Goal: Information Seeking & Learning: Learn about a topic

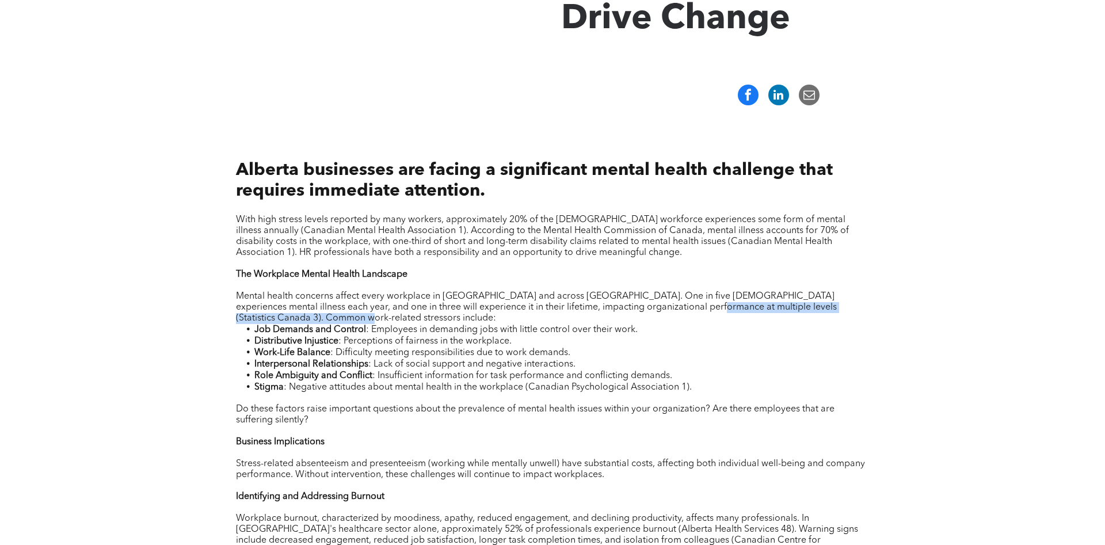
scroll to position [411, 0]
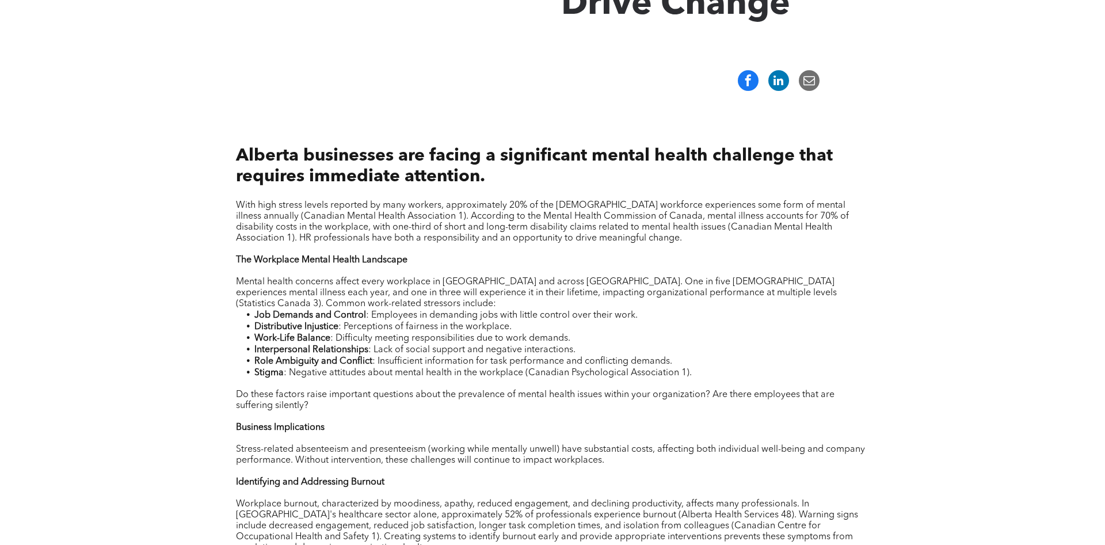
click at [639, 240] on p "With high stress levels reported by many workers, approximately 20% of the [DEM…" at bounding box center [552, 222] width 633 height 44
click at [639, 236] on span "With high stress levels reported by many workers, approximately 20% of the [DEM…" at bounding box center [542, 222] width 613 height 42
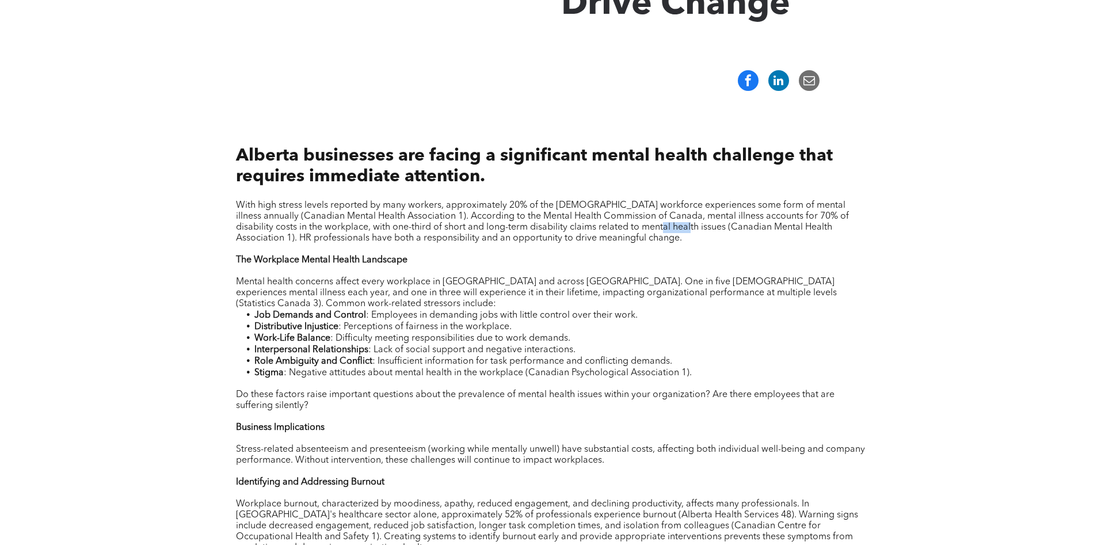
drag, startPoint x: 636, startPoint y: 236, endPoint x: 621, endPoint y: 235, distance: 14.4
click at [632, 235] on span "With high stress levels reported by many workers, approximately 20% of the [DEM…" at bounding box center [542, 222] width 613 height 42
click at [620, 234] on span "With high stress levels reported by many workers, approximately 20% of the [DEM…" at bounding box center [542, 222] width 613 height 42
click at [605, 230] on span "With high stress levels reported by many workers, approximately 20% of the [DEM…" at bounding box center [542, 222] width 613 height 42
drag, startPoint x: 606, startPoint y: 228, endPoint x: 626, endPoint y: 204, distance: 31.5
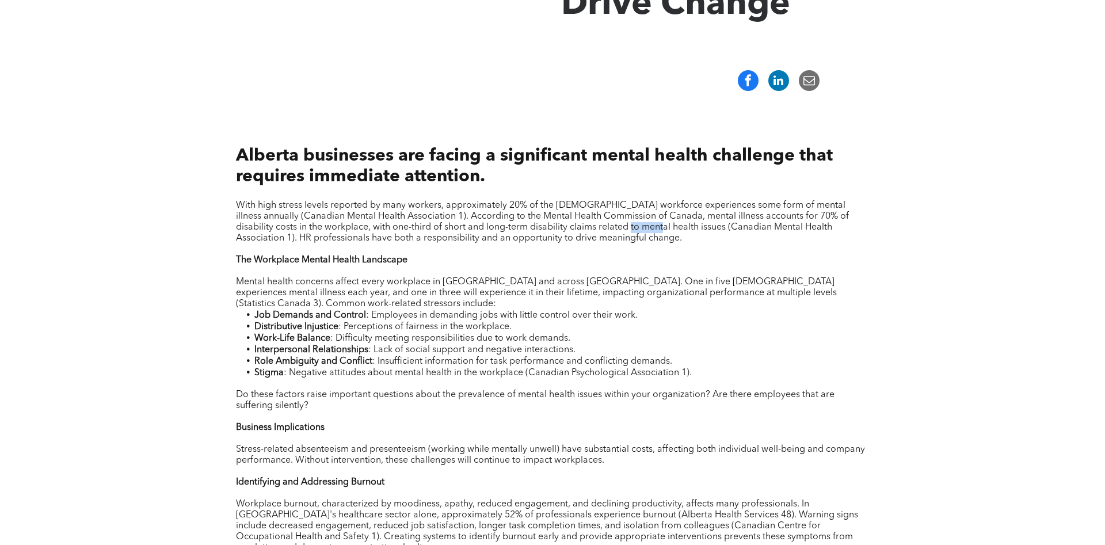
click at [607, 228] on span "With high stress levels reported by many workers, approximately 20% of the [DEM…" at bounding box center [542, 222] width 613 height 42
click at [626, 204] on span "With high stress levels reported by many workers, approximately 20% of the [DEM…" at bounding box center [542, 222] width 613 height 42
click at [676, 218] on span "With high stress levels reported by many workers, approximately 20% of the [DEM…" at bounding box center [542, 222] width 613 height 42
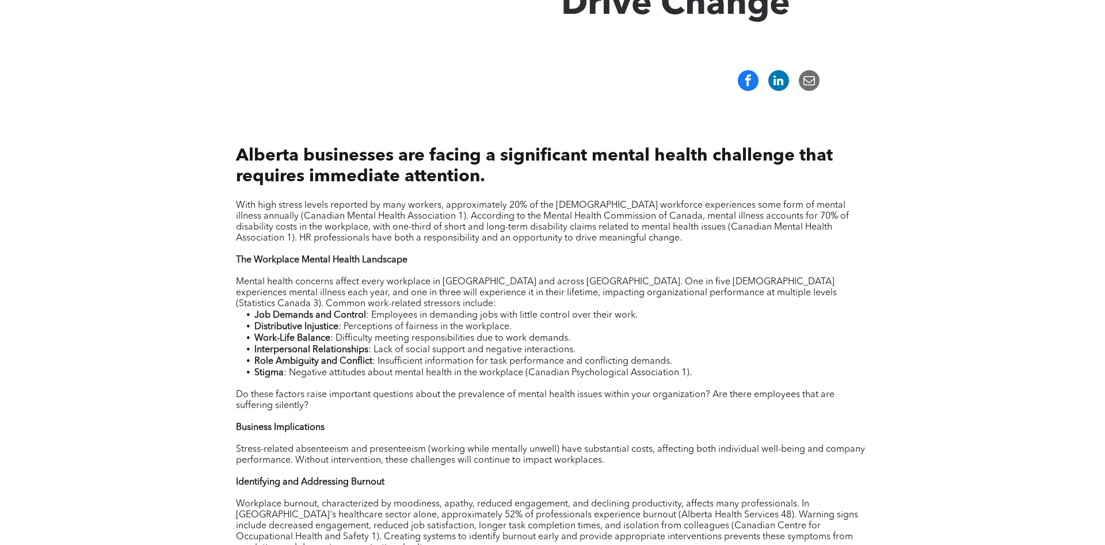
click at [674, 218] on span "With high stress levels reported by many workers, approximately 20% of the [DEM…" at bounding box center [542, 222] width 613 height 42
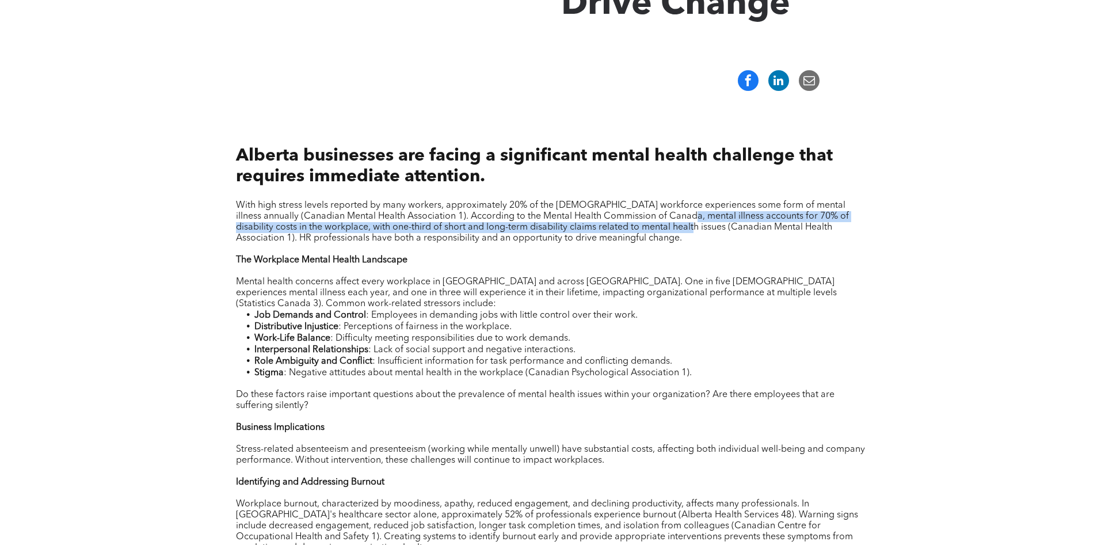
drag, startPoint x: 667, startPoint y: 223, endPoint x: 659, endPoint y: 232, distance: 11.8
click at [660, 232] on span "With high stress levels reported by many workers, approximately 20% of the [DEM…" at bounding box center [542, 222] width 613 height 42
click at [659, 232] on span "With high stress levels reported by many workers, approximately 20% of the [DEM…" at bounding box center [542, 222] width 613 height 42
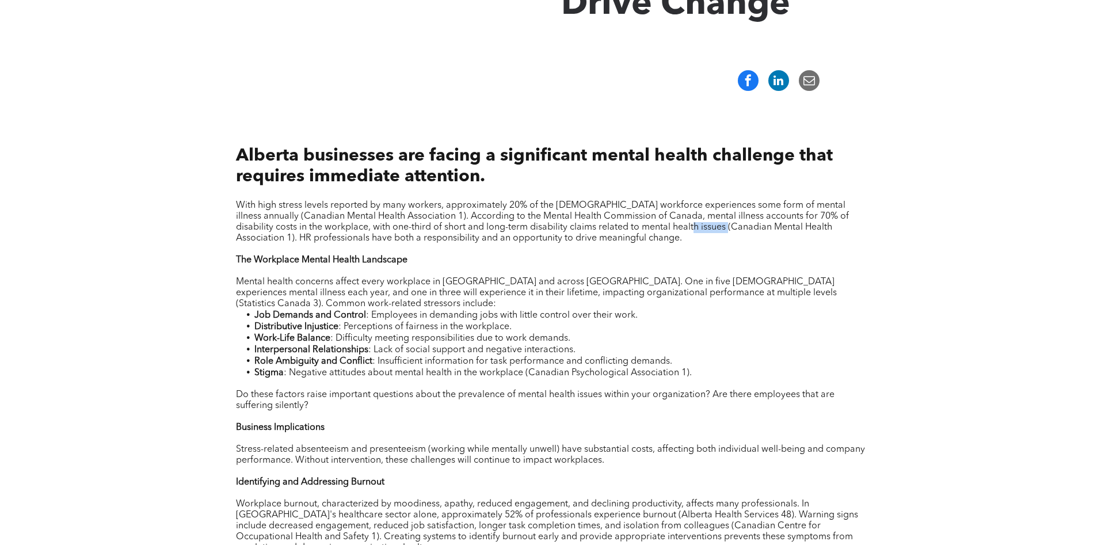
click at [659, 231] on span "With high stress levels reported by many workers, approximately 20% of the [DEM…" at bounding box center [542, 222] width 613 height 42
click at [658, 231] on span "With high stress levels reported by many workers, approximately 20% of the [DEM…" at bounding box center [542, 222] width 613 height 42
drag, startPoint x: 658, startPoint y: 231, endPoint x: 651, endPoint y: 239, distance: 10.6
click at [651, 238] on p "With high stress levels reported by many workers, approximately 20% of the [DEM…" at bounding box center [552, 222] width 633 height 44
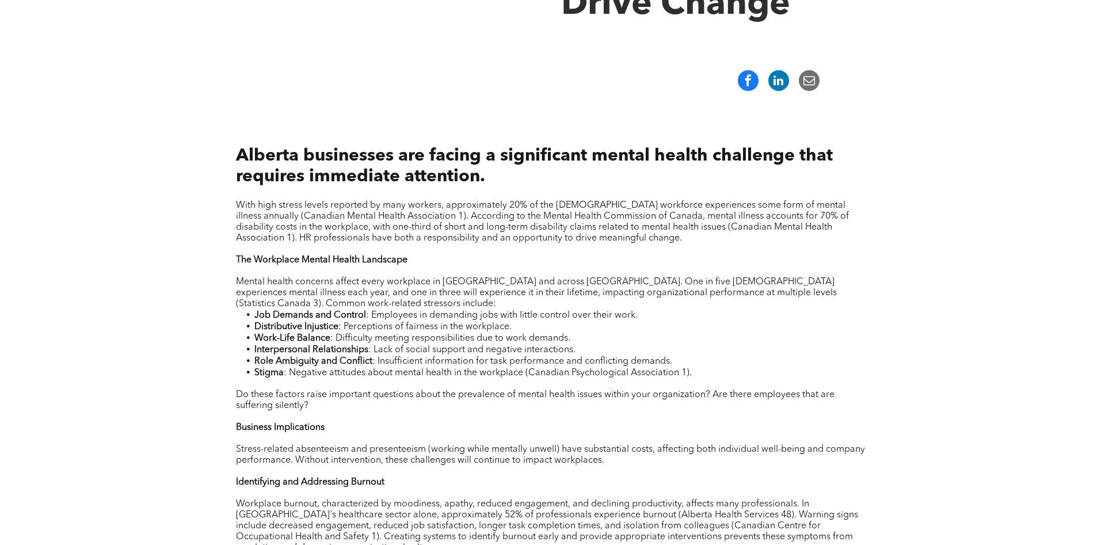
click at [622, 240] on p "With high stress levels reported by many workers, approximately 20% of the [DEM…" at bounding box center [552, 222] width 633 height 44
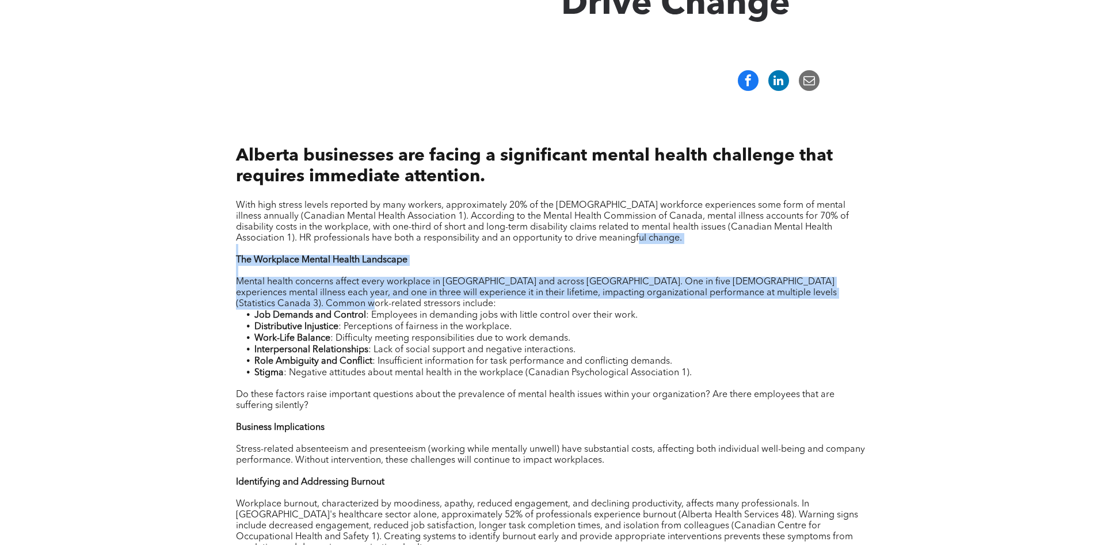
drag, startPoint x: 602, startPoint y: 246, endPoint x: 529, endPoint y: 306, distance: 94.4
click at [525, 306] on span "Mental health concerns affect every workplace in [GEOGRAPHIC_DATA] and across […" at bounding box center [536, 292] width 601 height 31
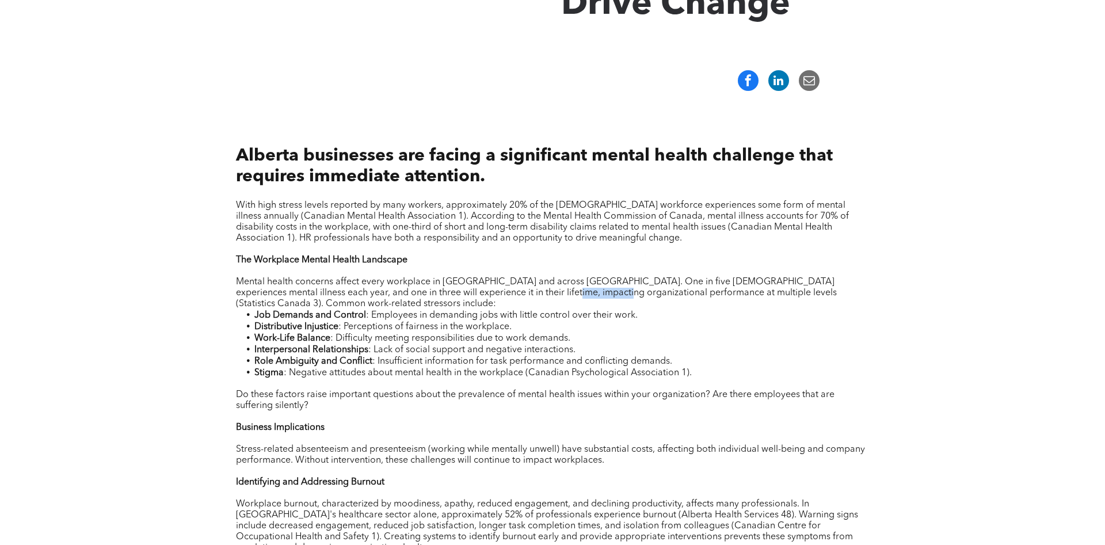
click at [525, 306] on span "Mental health concerns affect every workplace in [GEOGRAPHIC_DATA] and across […" at bounding box center [536, 292] width 601 height 31
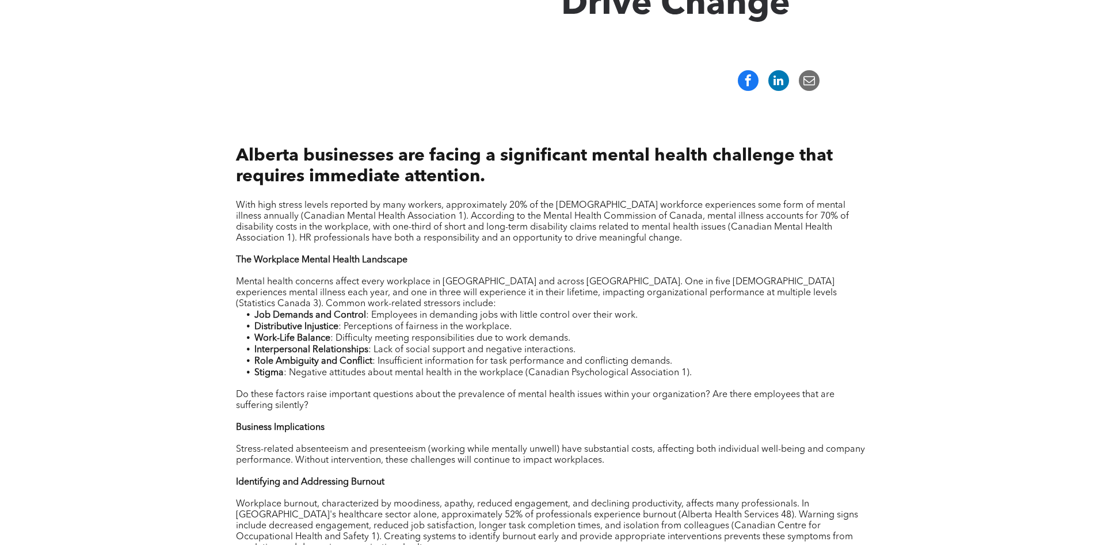
click at [525, 306] on span "Mental health concerns affect every workplace in [GEOGRAPHIC_DATA] and across […" at bounding box center [536, 292] width 601 height 31
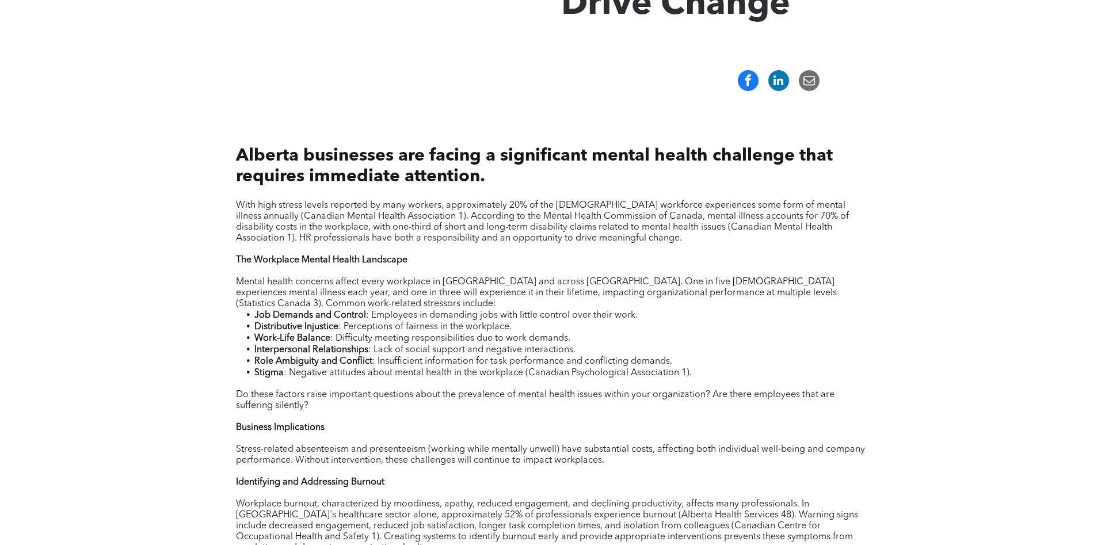
click at [525, 306] on span "Mental health concerns affect every workplace in [GEOGRAPHIC_DATA] and across […" at bounding box center [536, 292] width 601 height 31
click at [549, 333] on li "Distributive Injustice : Perceptions of fairness in the workplace." at bounding box center [561, 327] width 614 height 12
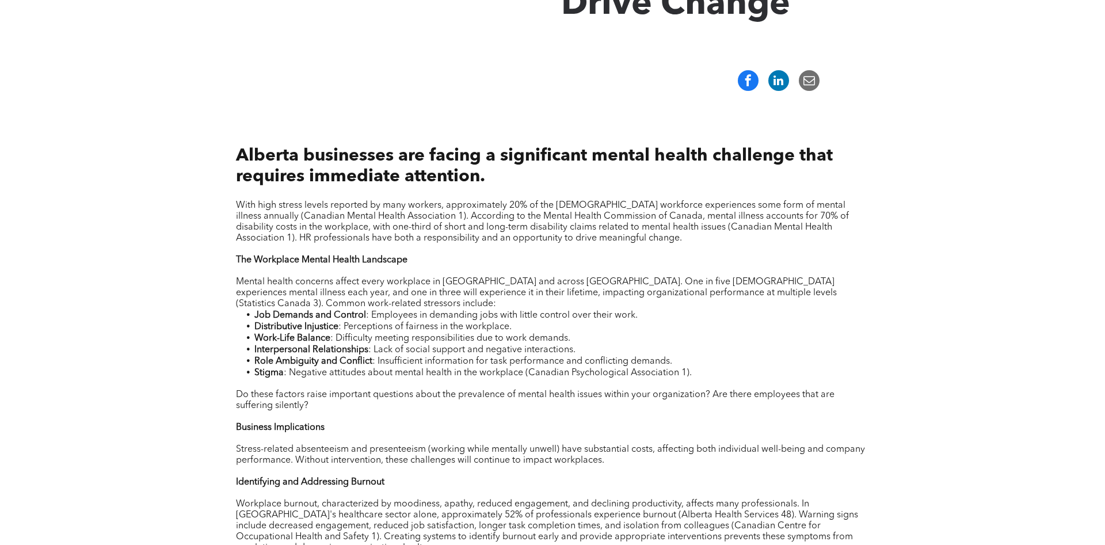
click at [555, 320] on span ": Employees in demanding jobs with little control over their work." at bounding box center [502, 315] width 272 height 9
click at [553, 333] on li "Distributive Injustice : Perceptions of fairness in the workplace." at bounding box center [561, 327] width 614 height 12
click at [555, 342] on ul "Job Demands and Control : Employees in demanding jobs with little control over …" at bounding box center [552, 344] width 633 height 69
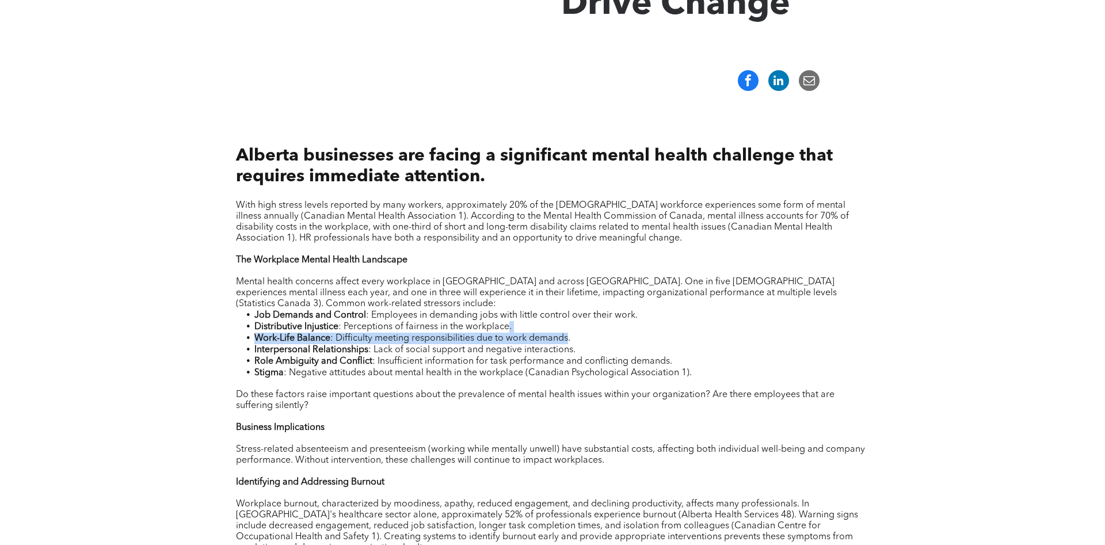
click at [555, 342] on span ": Difficulty meeting responsibilities due to work demands." at bounding box center [450, 338] width 240 height 9
click at [580, 308] on p "Mental health concerns affect every workplace in [GEOGRAPHIC_DATA] and across […" at bounding box center [552, 293] width 633 height 33
click at [569, 320] on span ": Employees in demanding jobs with little control over their work." at bounding box center [502, 315] width 272 height 9
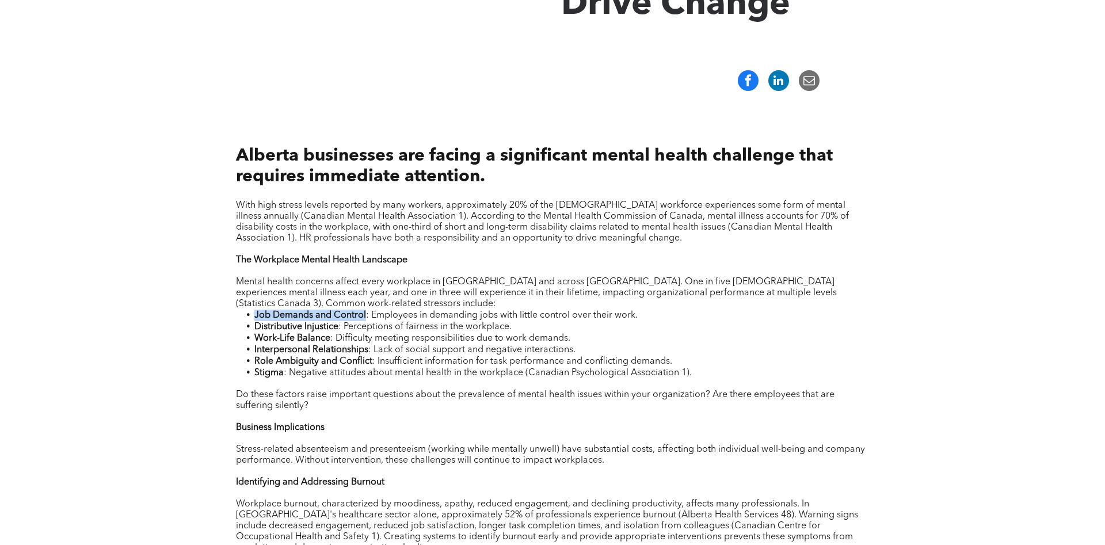
click at [569, 320] on span ": Employees in demanding jobs with little control over their work." at bounding box center [502, 315] width 272 height 9
click at [536, 333] on li "Distributive Injustice : Perceptions of fairness in the workplace." at bounding box center [561, 327] width 614 height 12
click at [535, 343] on span ": Difficulty meeting responsibilities due to work demands." at bounding box center [450, 338] width 240 height 9
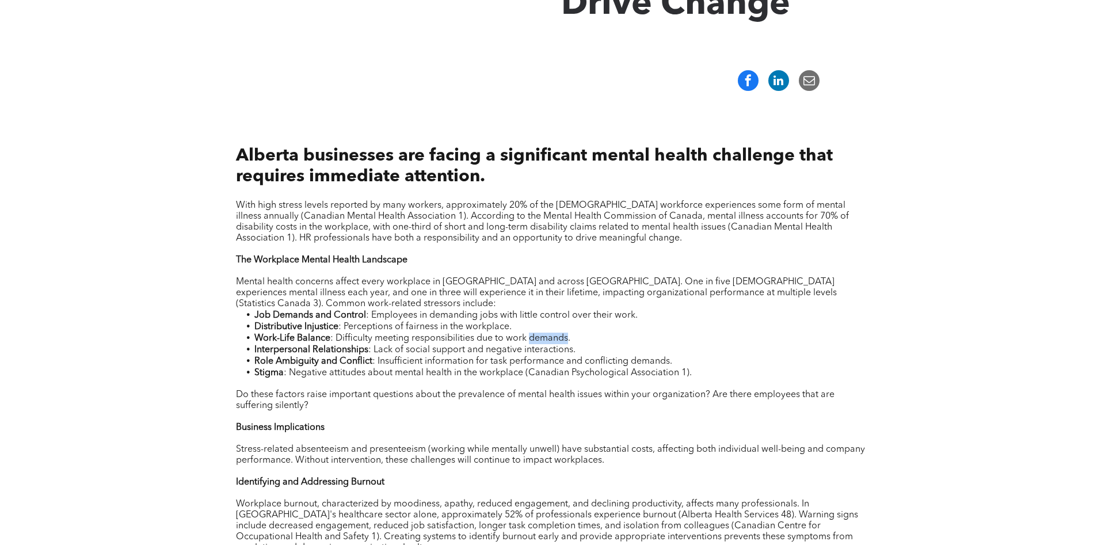
click at [535, 343] on span ": Difficulty meeting responsibilities due to work demands." at bounding box center [450, 338] width 240 height 9
click at [517, 354] on span ": Lack of social support and negative interactions." at bounding box center [471, 349] width 207 height 9
click at [515, 354] on span ": Lack of social support and negative interactions." at bounding box center [471, 349] width 207 height 9
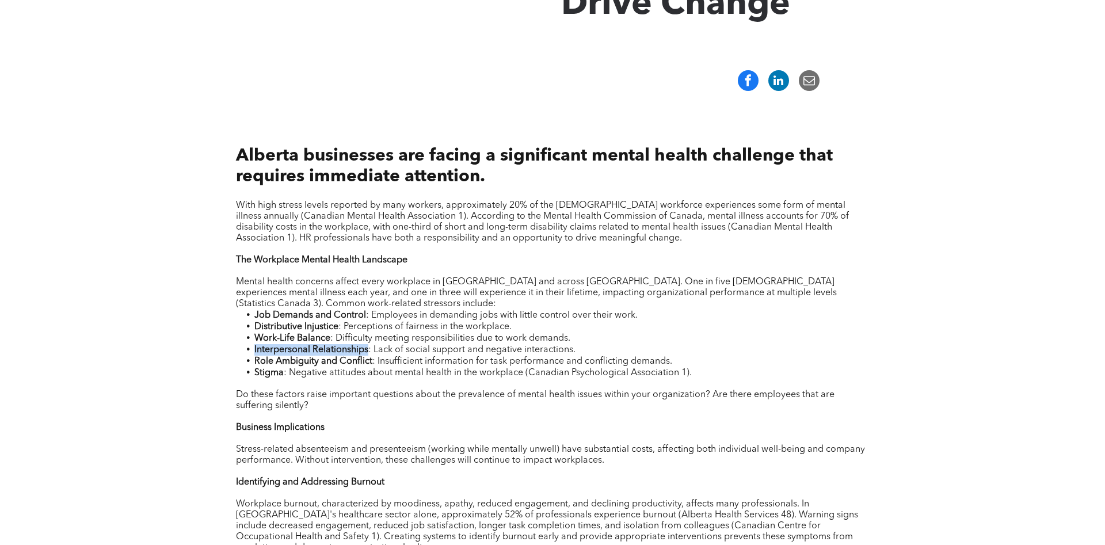
click at [515, 354] on span ": Lack of social support and negative interactions." at bounding box center [471, 349] width 207 height 9
click at [520, 365] on span ": Insufficient information for task performance and conflicting demands." at bounding box center [522, 361] width 300 height 9
click at [615, 376] on span ": Negative attitudes about mental health in the workplace (Canadian Psychologic…" at bounding box center [488, 372] width 408 height 9
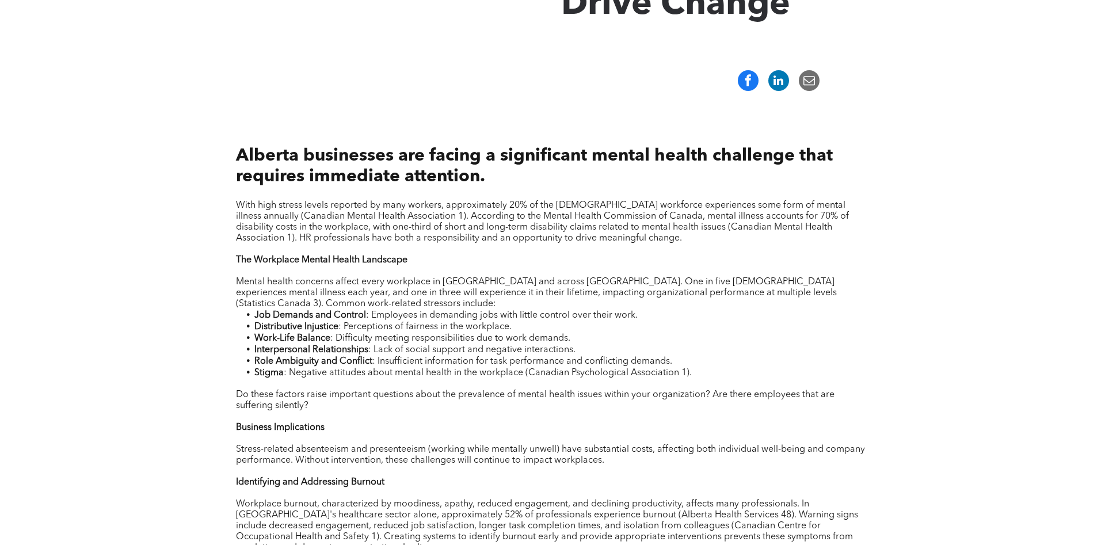
click at [612, 377] on span ": Negative attitudes about mental health in the workplace (Canadian Psychologic…" at bounding box center [488, 372] width 408 height 9
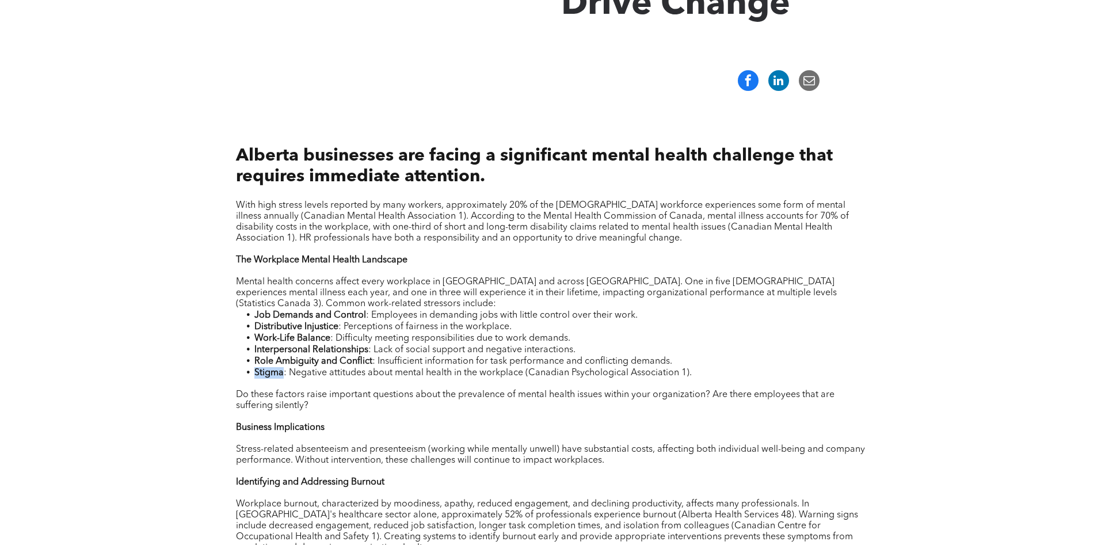
click at [612, 377] on span ": Negative attitudes about mental health in the workplace (Canadian Psychologic…" at bounding box center [488, 372] width 408 height 9
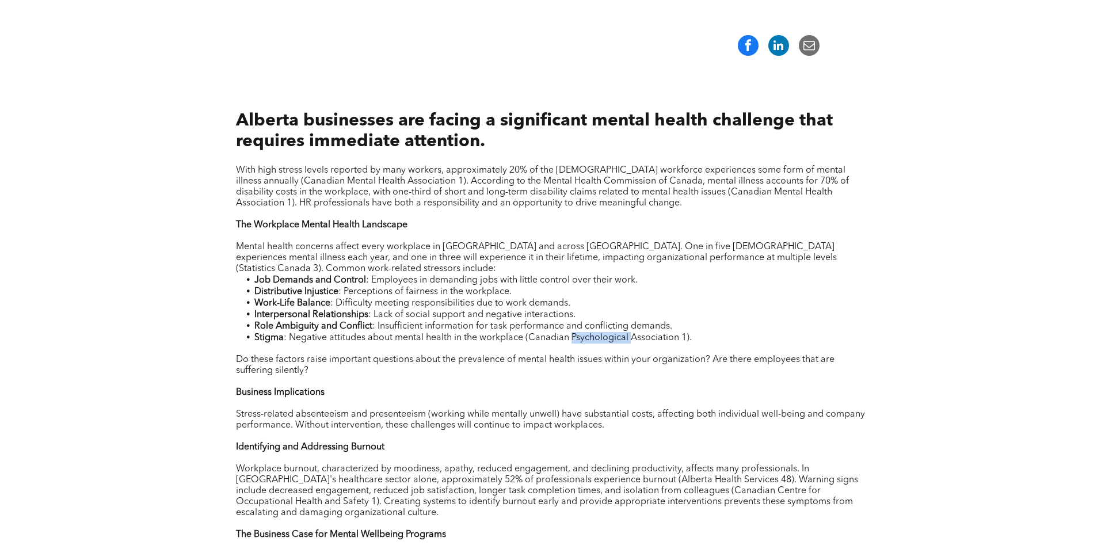
scroll to position [469, 0]
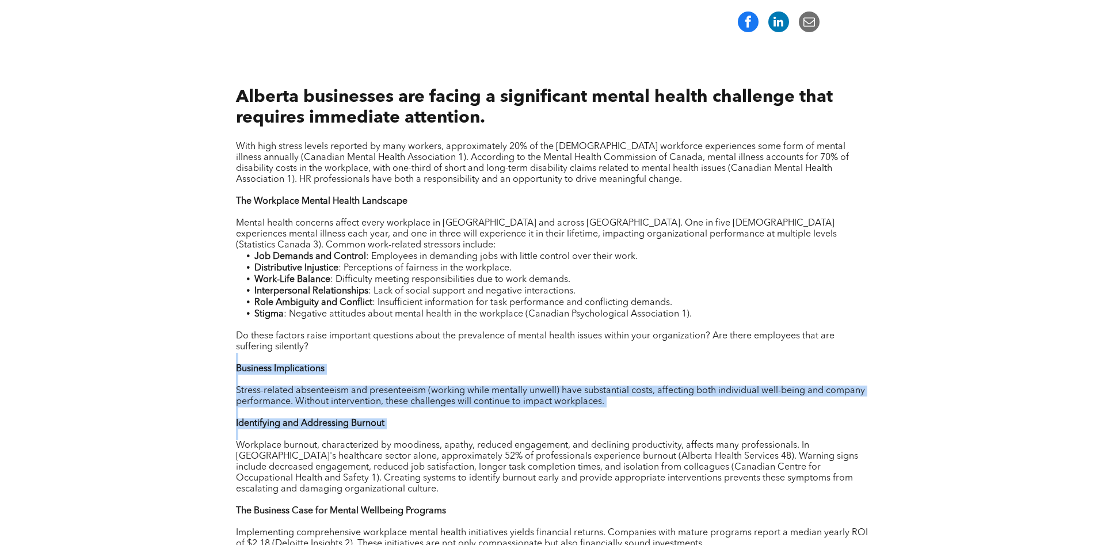
drag, startPoint x: 323, startPoint y: 357, endPoint x: 522, endPoint y: 439, distance: 214.6
click at [522, 440] on div "With high stress levels reported by many workers, approximately 20% of the [DEM…" at bounding box center [552, 542] width 633 height 805
click at [514, 406] on span "Stress-related absenteeism and presenteeism (working while mentally unwell) hav…" at bounding box center [550, 396] width 629 height 20
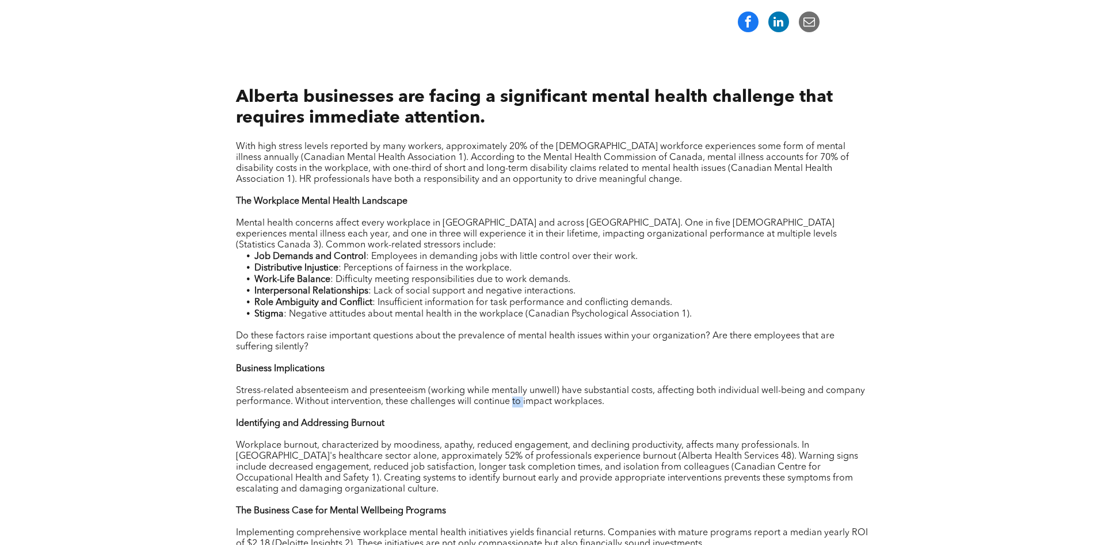
click at [514, 406] on span "Stress-related absenteeism and presenteeism (working while mentally unwell) hav…" at bounding box center [550, 396] width 629 height 20
click at [622, 406] on span "Stress-related absenteeism and presenteeism (working while mentally unwell) hav…" at bounding box center [550, 396] width 629 height 20
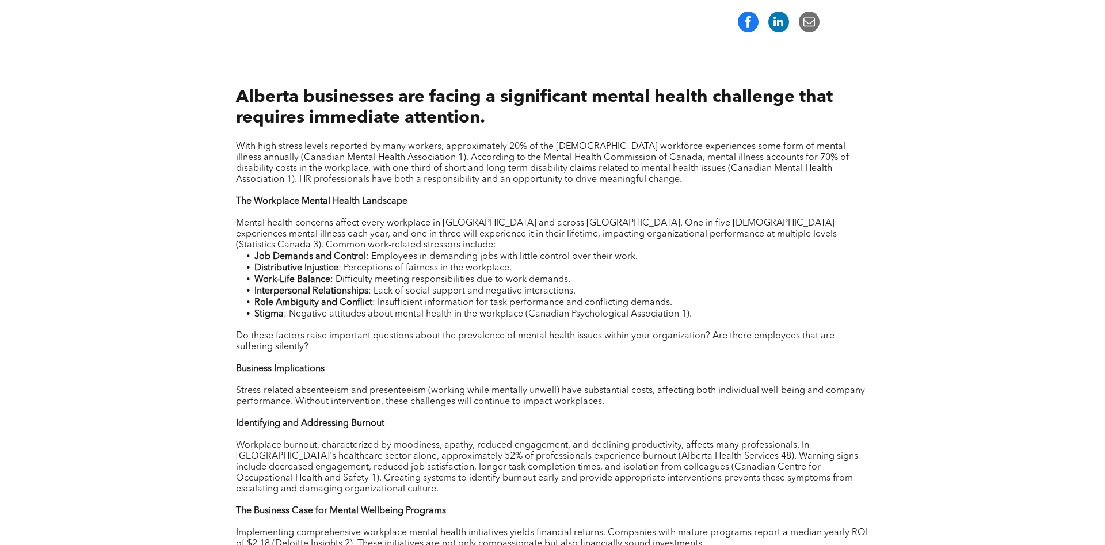
click at [622, 406] on span "Stress-related absenteeism and presenteeism (working while mentally unwell) hav…" at bounding box center [550, 396] width 629 height 20
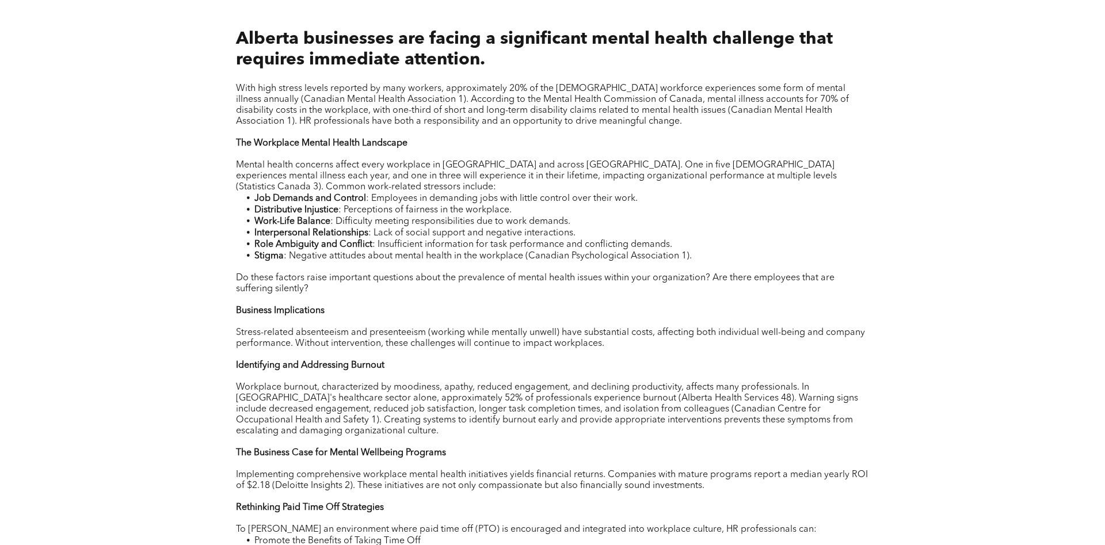
scroll to position [528, 0]
click at [525, 421] on span "Workplace burnout, characterized by moodiness, apathy, reduced engagement, and …" at bounding box center [547, 408] width 622 height 53
click at [800, 436] on p "Workplace burnout, characterized by moodiness, apathy, reduced engagement, and …" at bounding box center [552, 408] width 633 height 55
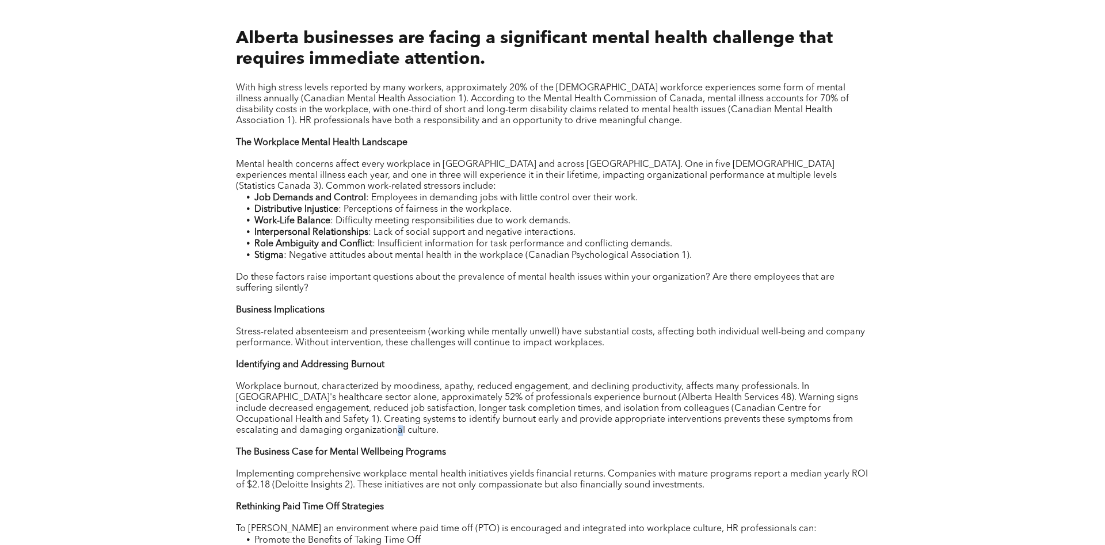
click at [800, 436] on p "Workplace burnout, characterized by moodiness, apathy, reduced engagement, and …" at bounding box center [552, 408] width 633 height 55
click at [801, 436] on p "Workplace burnout, characterized by moodiness, apathy, reduced engagement, and …" at bounding box center [552, 408] width 633 height 55
click at [801, 435] on span "Workplace burnout, characterized by moodiness, apathy, reduced engagement, and …" at bounding box center [547, 408] width 622 height 53
drag, startPoint x: 801, startPoint y: 441, endPoint x: 710, endPoint y: 431, distance: 91.4
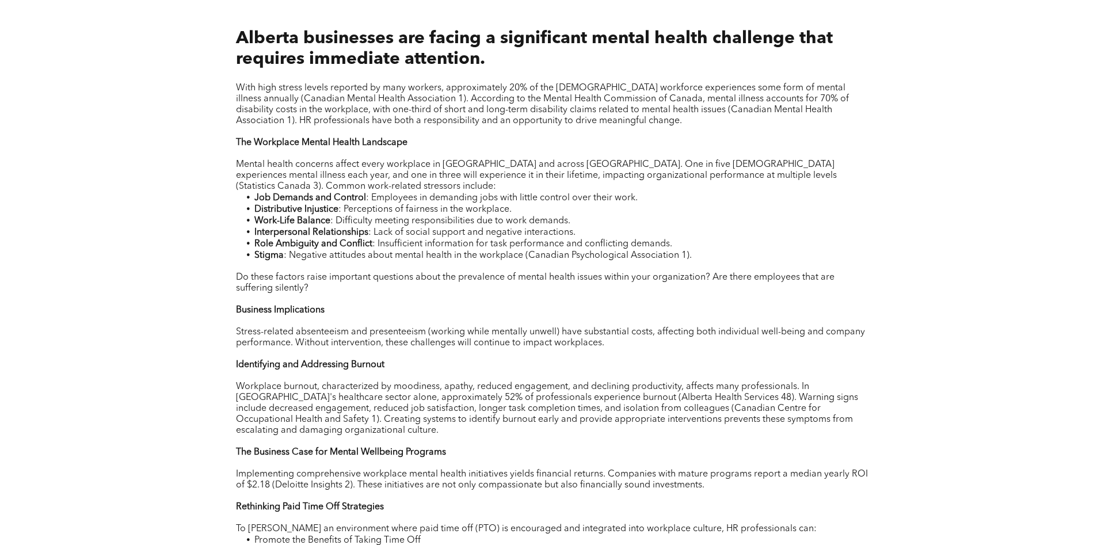
click at [710, 433] on span "Workplace burnout, characterized by moodiness, apathy, reduced engagement, and …" at bounding box center [547, 408] width 622 height 53
click at [710, 431] on p "Workplace burnout, characterized by moodiness, apathy, reduced engagement, and …" at bounding box center [552, 408] width 633 height 55
click at [710, 429] on span "Workplace burnout, characterized by moodiness, apathy, reduced engagement, and …" at bounding box center [547, 408] width 622 height 53
click at [710, 417] on span "Workplace burnout, characterized by moodiness, apathy, reduced engagement, and …" at bounding box center [547, 408] width 622 height 53
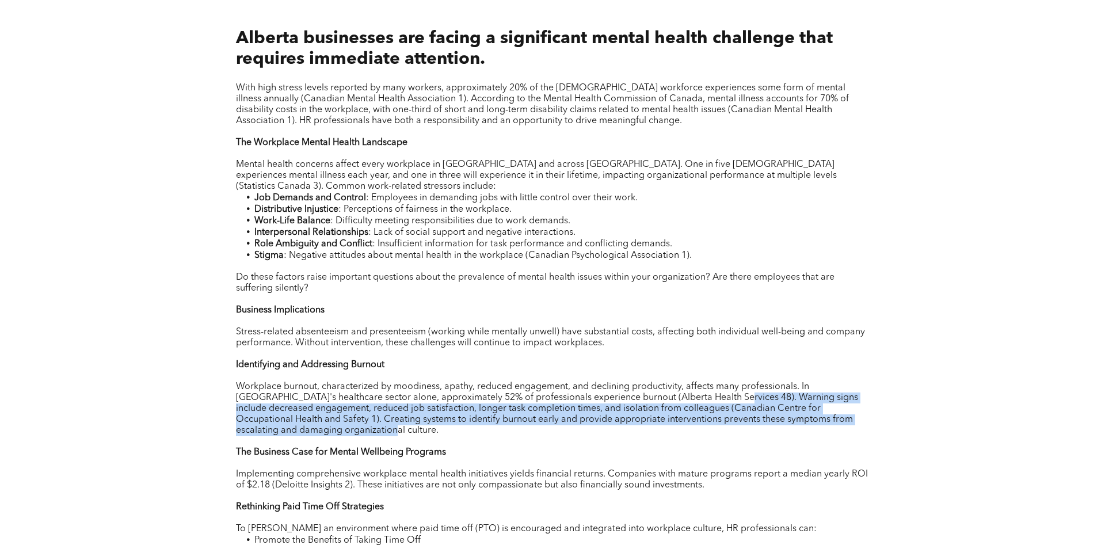
drag, startPoint x: 692, startPoint y: 417, endPoint x: 323, endPoint y: 442, distance: 370.2
click at [323, 435] on span "Workplace burnout, characterized by moodiness, apathy, reduced engagement, and …" at bounding box center [547, 408] width 622 height 53
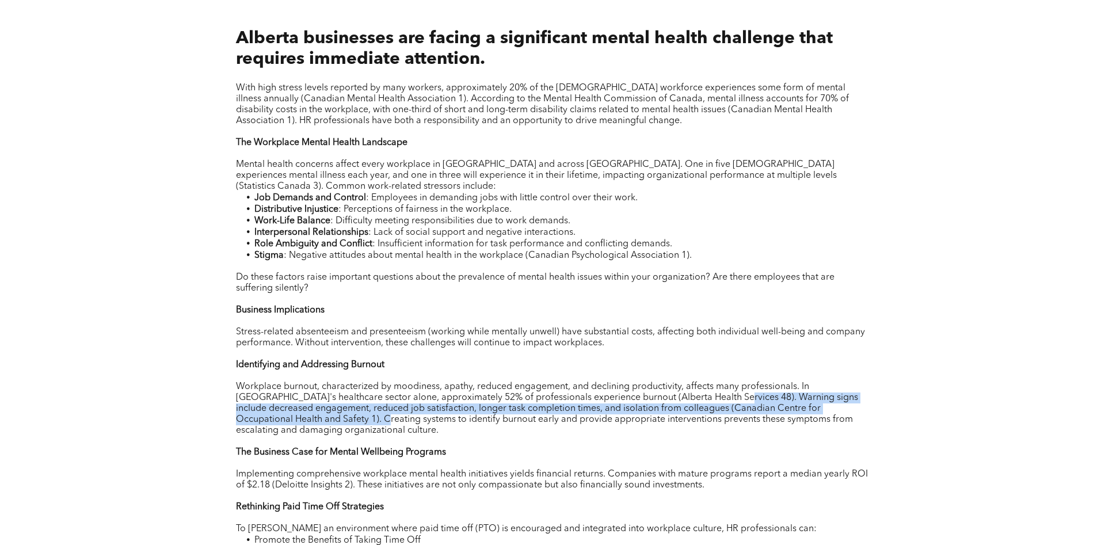
click at [323, 435] on span "Workplace burnout, characterized by moodiness, apathy, reduced engagement, and …" at bounding box center [547, 408] width 622 height 53
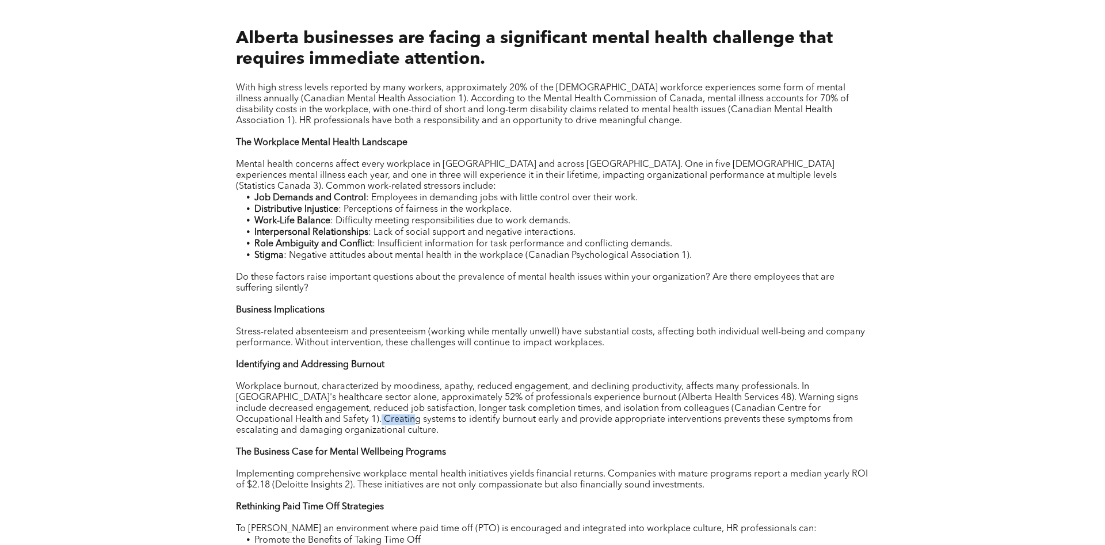
click at [323, 435] on span "Workplace burnout, characterized by moodiness, apathy, reduced engagement, and …" at bounding box center [547, 408] width 622 height 53
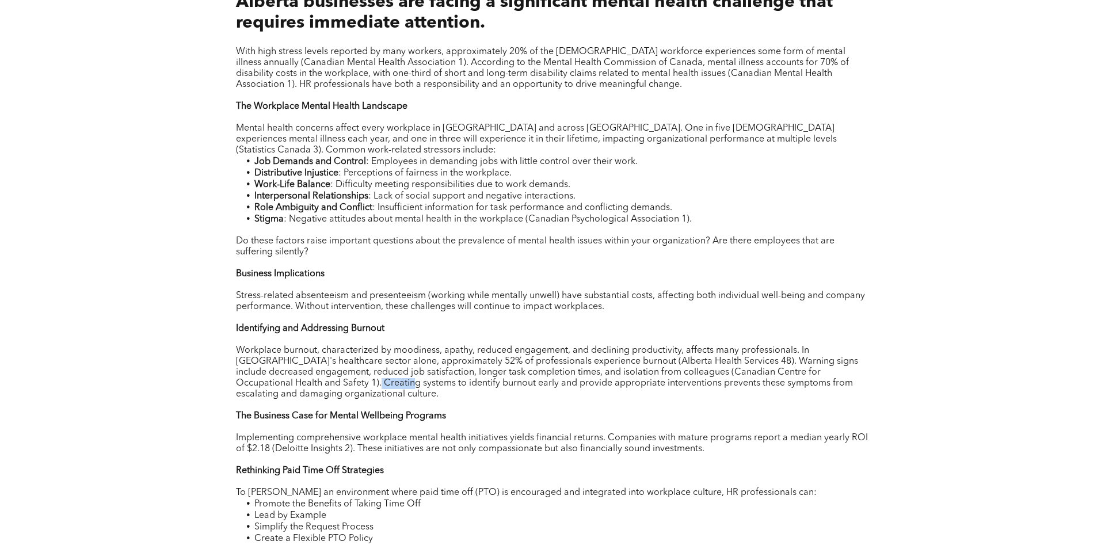
scroll to position [587, 0]
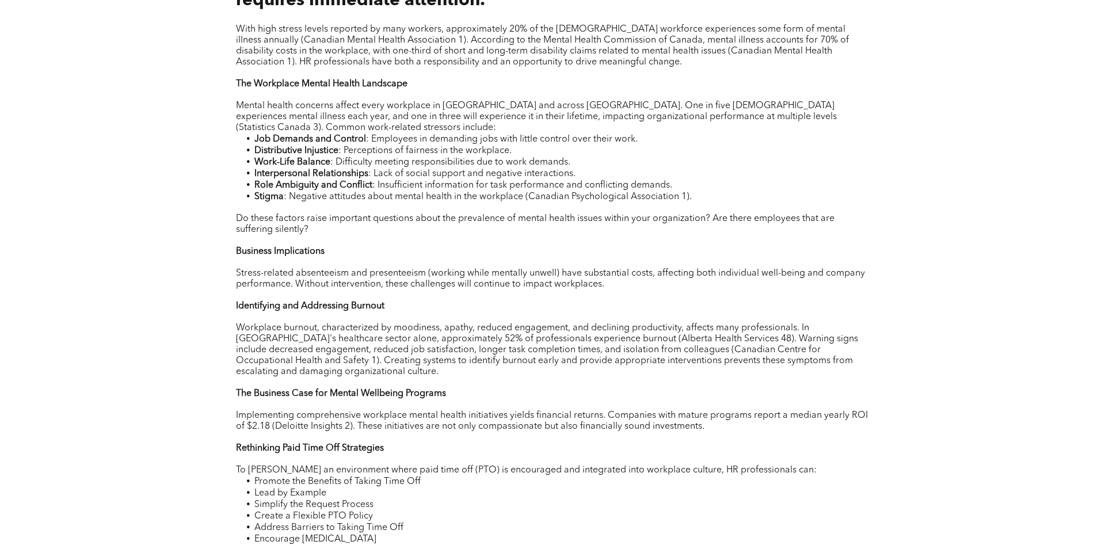
click at [328, 431] on span "Implementing comprehensive workplace mental health initiatives yields financial…" at bounding box center [552, 421] width 632 height 20
click at [644, 431] on span "Implementing comprehensive workplace mental health initiatives yields financial…" at bounding box center [552, 421] width 632 height 20
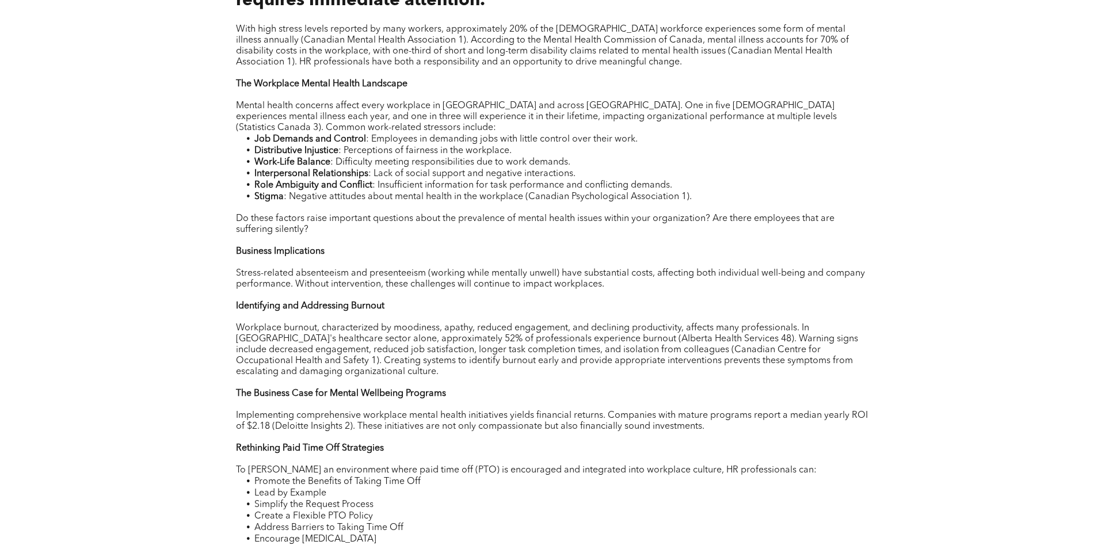
click at [645, 431] on span "Implementing comprehensive workplace mental health initiatives yields financial…" at bounding box center [552, 421] width 632 height 20
click at [715, 432] on p "Implementing comprehensive workplace mental health initiatives yields financial…" at bounding box center [552, 421] width 633 height 22
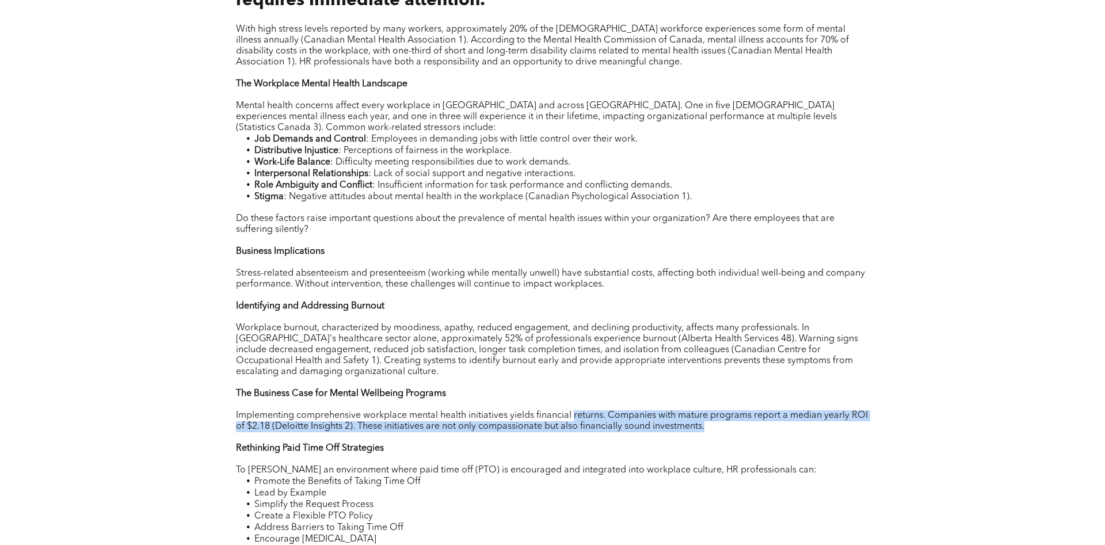
drag, startPoint x: 715, startPoint y: 445, endPoint x: 596, endPoint y: 434, distance: 119.6
click at [596, 432] on p "Implementing comprehensive workplace mental health initiatives yields financial…" at bounding box center [552, 421] width 633 height 22
click at [596, 431] on span "Implementing comprehensive workplace mental health initiatives yields financial…" at bounding box center [552, 421] width 632 height 20
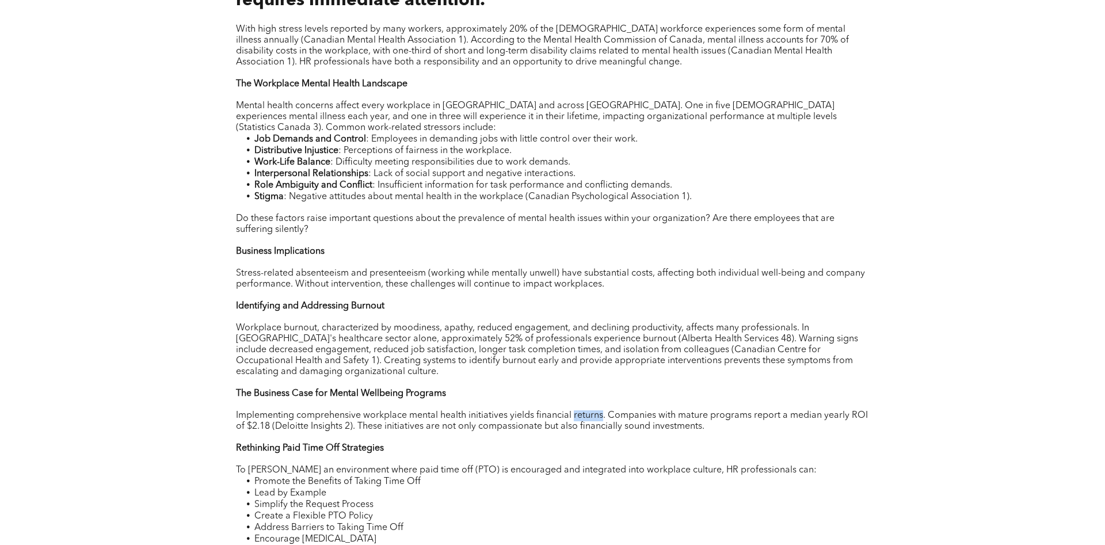
click at [596, 431] on span "Implementing comprehensive workplace mental health initiatives yields financial…" at bounding box center [552, 421] width 632 height 20
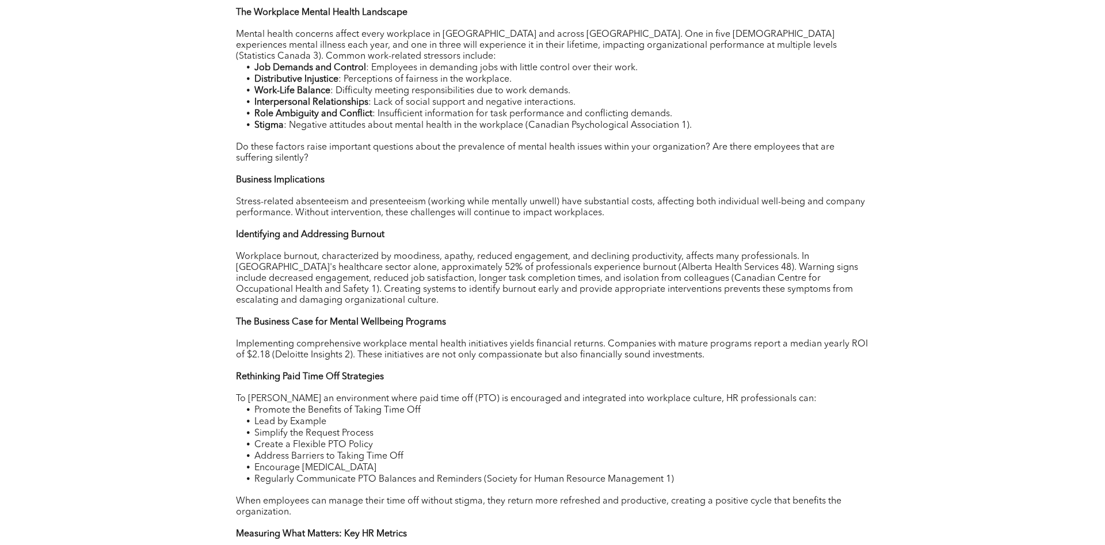
scroll to position [704, 0]
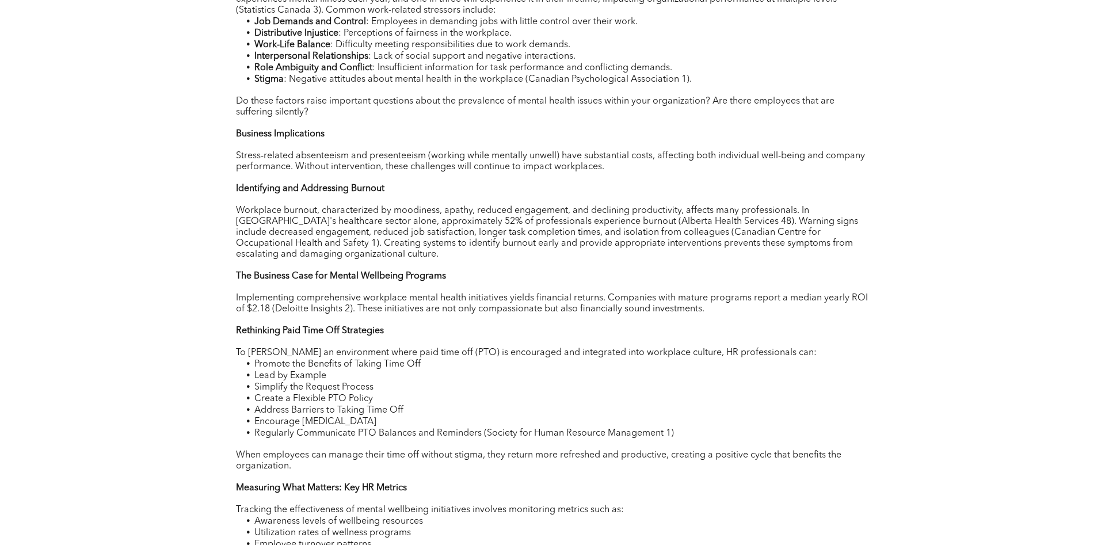
click at [402, 404] on li "Create a Flexible PTO Policy" at bounding box center [561, 399] width 614 height 12
click at [402, 427] on li "Encourage [MEDICAL_DATA]" at bounding box center [561, 422] width 614 height 12
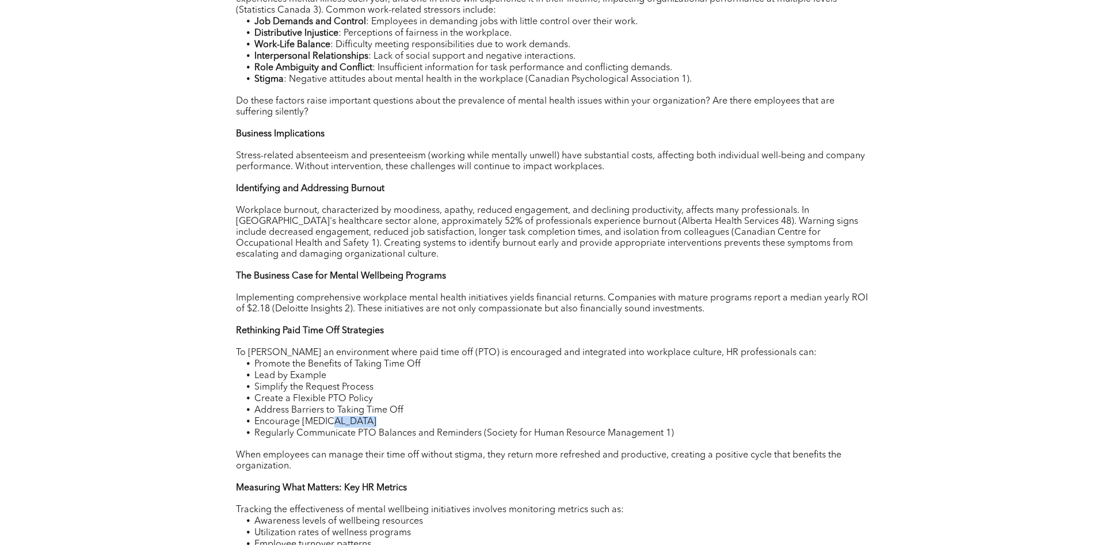
click at [402, 427] on li "Encourage [MEDICAL_DATA]" at bounding box center [561, 422] width 614 height 12
click at [404, 416] on li "Address Barriers to Taking Time Off" at bounding box center [561, 410] width 614 height 12
click at [404, 427] on li "Encourage [MEDICAL_DATA]" at bounding box center [561, 422] width 614 height 12
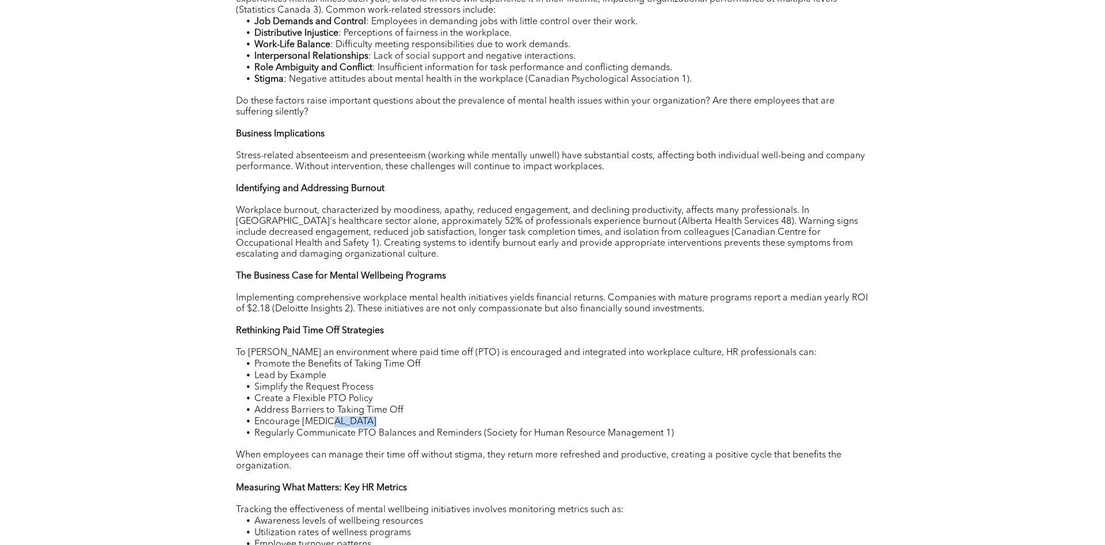
click at [404, 427] on li "Encourage [MEDICAL_DATA]" at bounding box center [561, 422] width 614 height 12
click at [415, 450] on p at bounding box center [552, 444] width 633 height 11
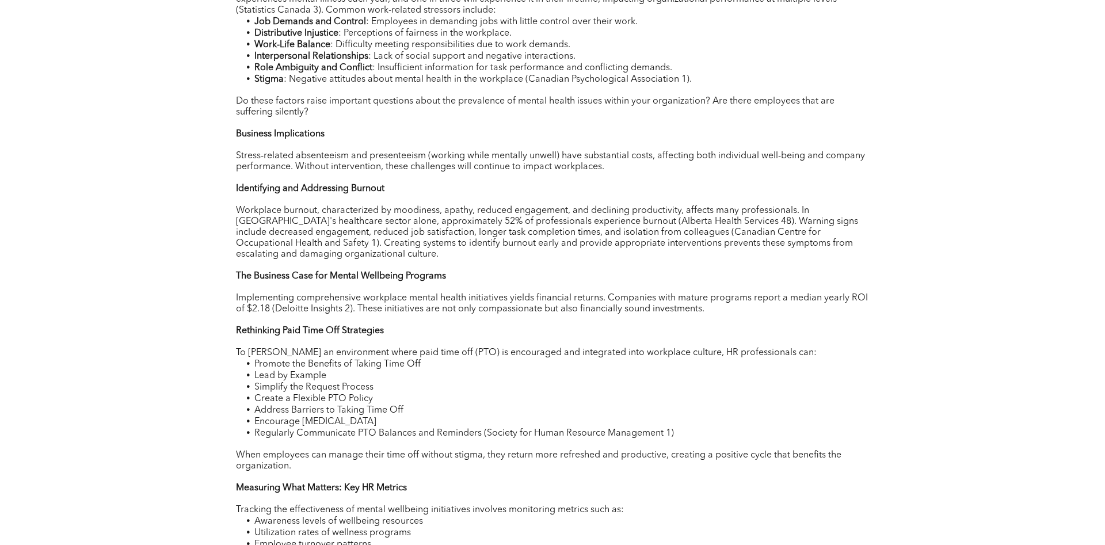
click at [415, 438] on span "Regularly Communicate PTO Balances and Reminders (Society for Human Resource Ma…" at bounding box center [463, 433] width 419 height 9
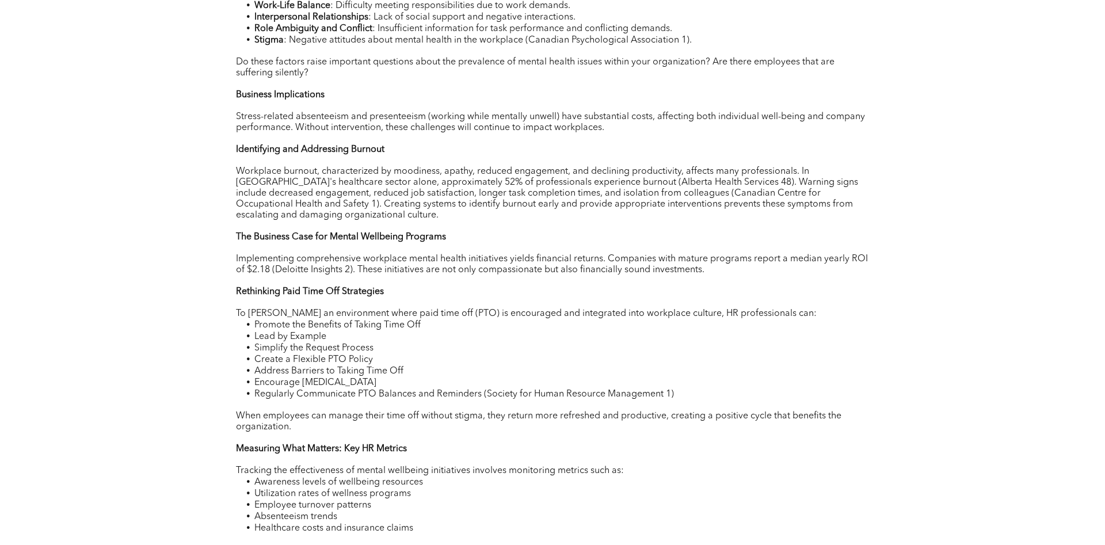
scroll to position [763, 0]
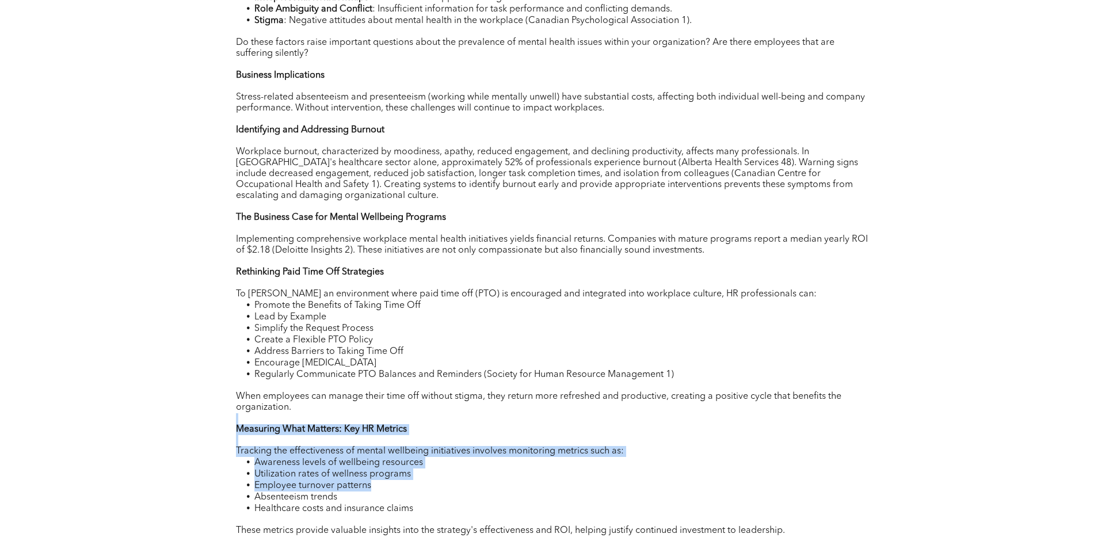
drag, startPoint x: 351, startPoint y: 434, endPoint x: 449, endPoint y: 507, distance: 122.1
click at [449, 507] on div "With high stress levels reported by many workers, approximately 20% of the [DEM…" at bounding box center [552, 249] width 633 height 805
click at [449, 480] on li "Utilization rates of wellness programs" at bounding box center [561, 474] width 614 height 12
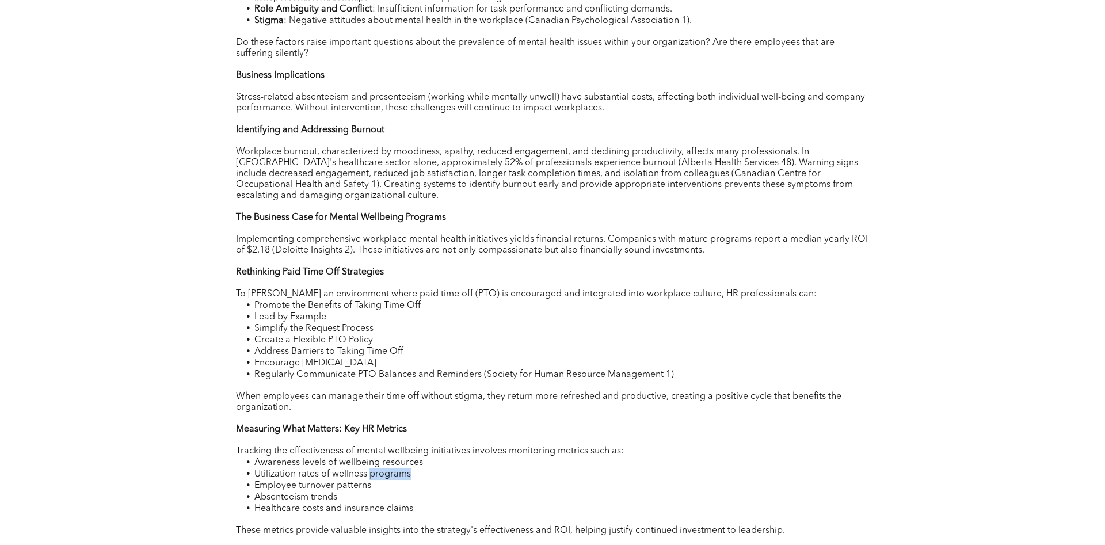
click at [449, 480] on li "Utilization rates of wellness programs" at bounding box center [561, 474] width 614 height 12
click at [444, 480] on li "Utilization rates of wellness programs" at bounding box center [561, 474] width 614 height 12
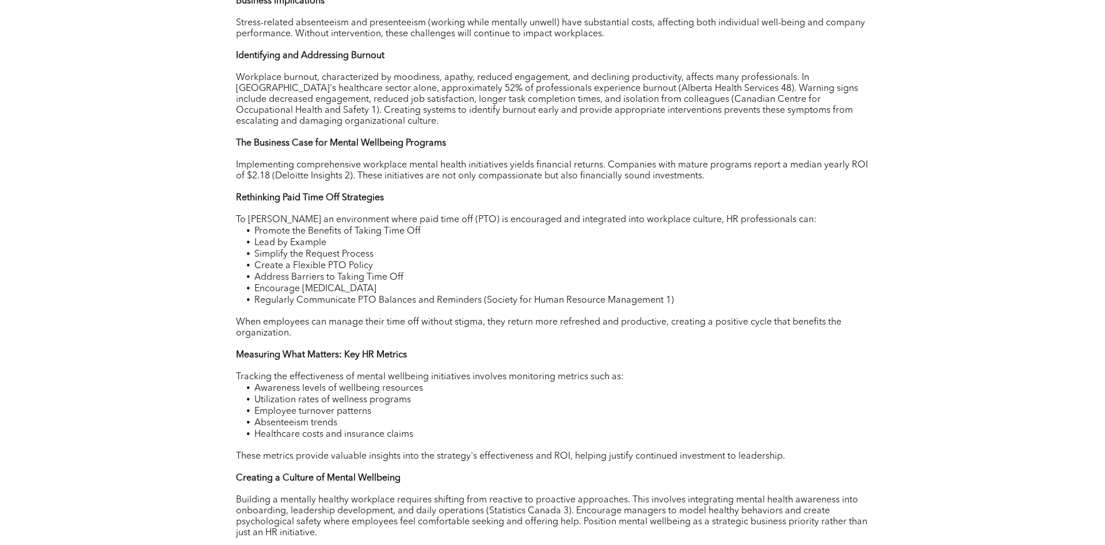
scroll to position [880, 0]
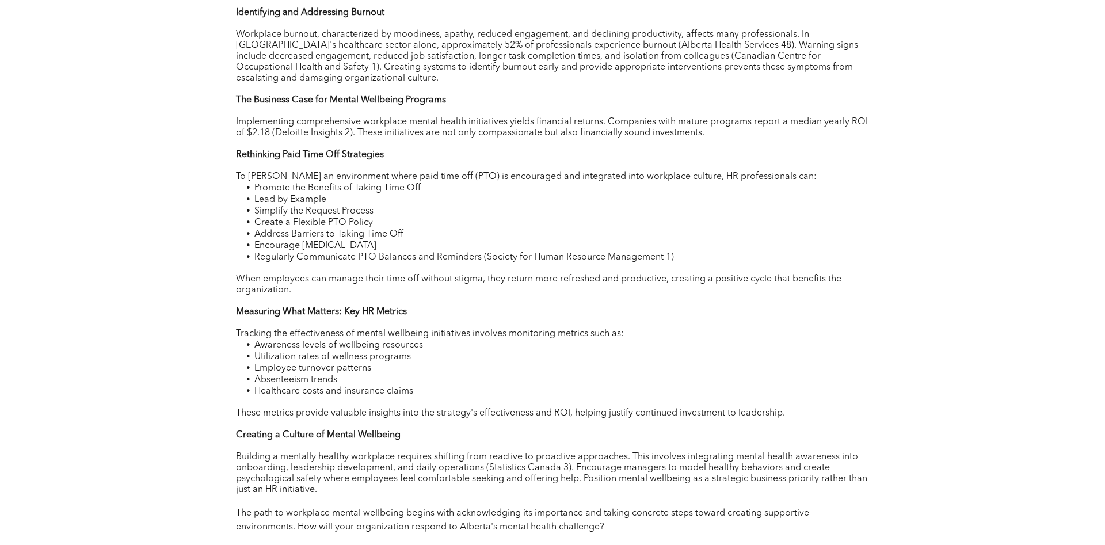
click at [452, 418] on span "﻿ These metrics provide valuable insights into the strategy's effectiveness and…" at bounding box center [510, 412] width 549 height 9
click at [449, 418] on span "﻿ These metrics provide valuable insights into the strategy's effectiveness and…" at bounding box center [510, 412] width 549 height 9
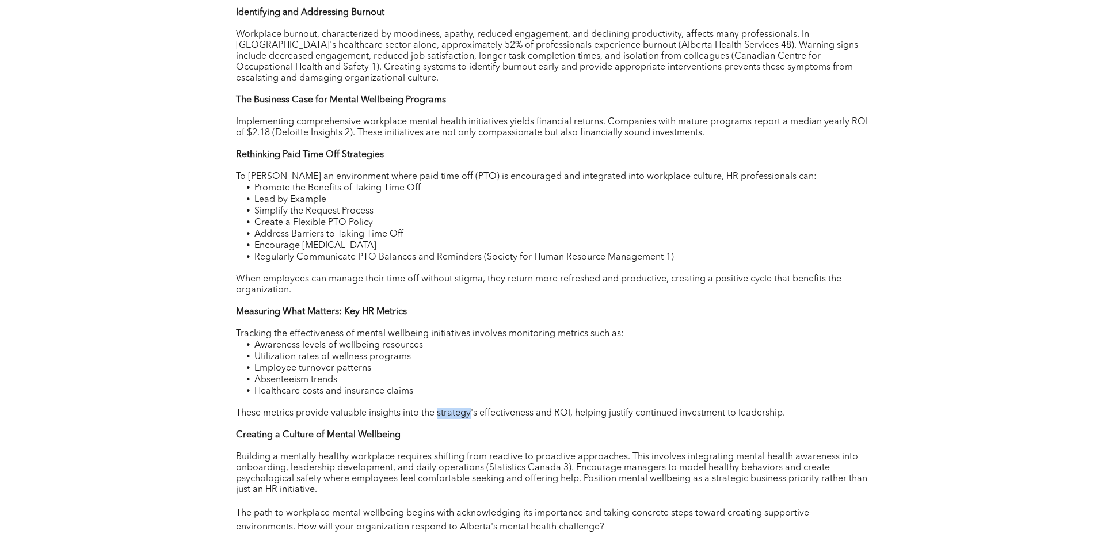
click at [449, 418] on span "﻿ These metrics provide valuable insights into the strategy's effectiveness and…" at bounding box center [510, 412] width 549 height 9
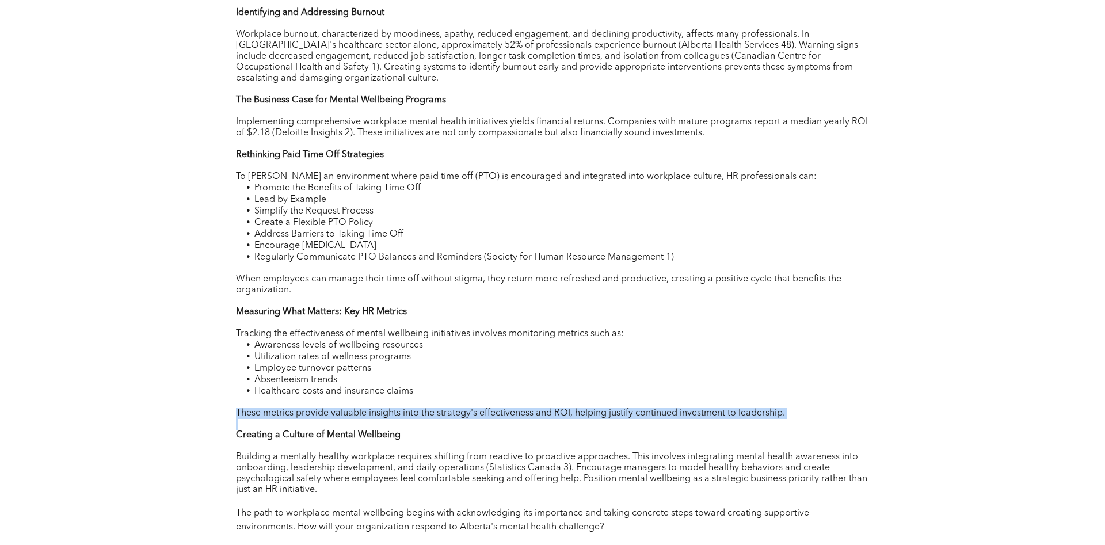
click at [449, 447] on div "With high stress levels reported by many workers, approximately 20% of the [DEM…" at bounding box center [552, 132] width 633 height 805
click at [449, 430] on p at bounding box center [552, 424] width 633 height 11
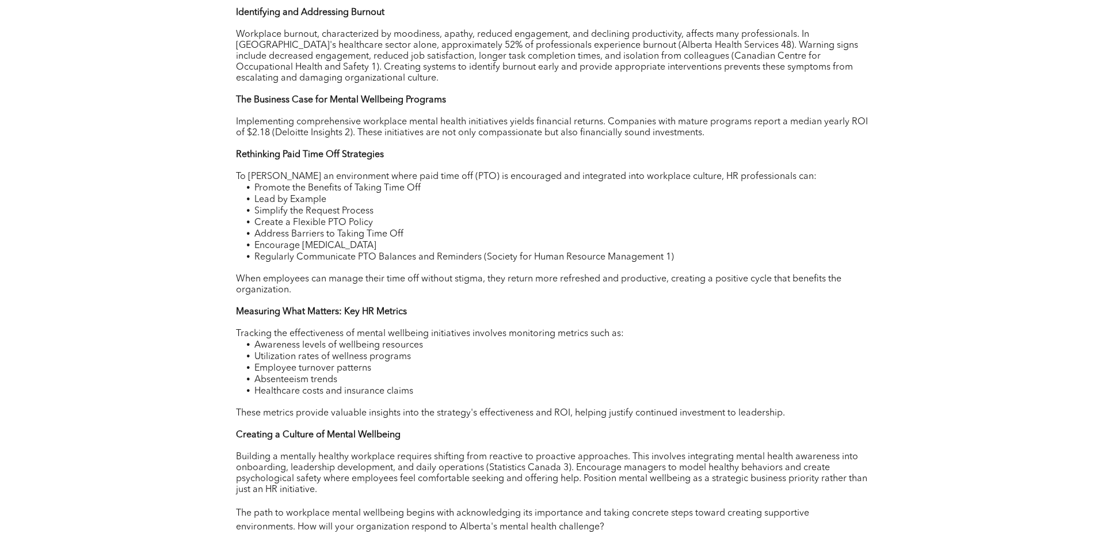
click at [449, 430] on p at bounding box center [552, 424] width 633 height 11
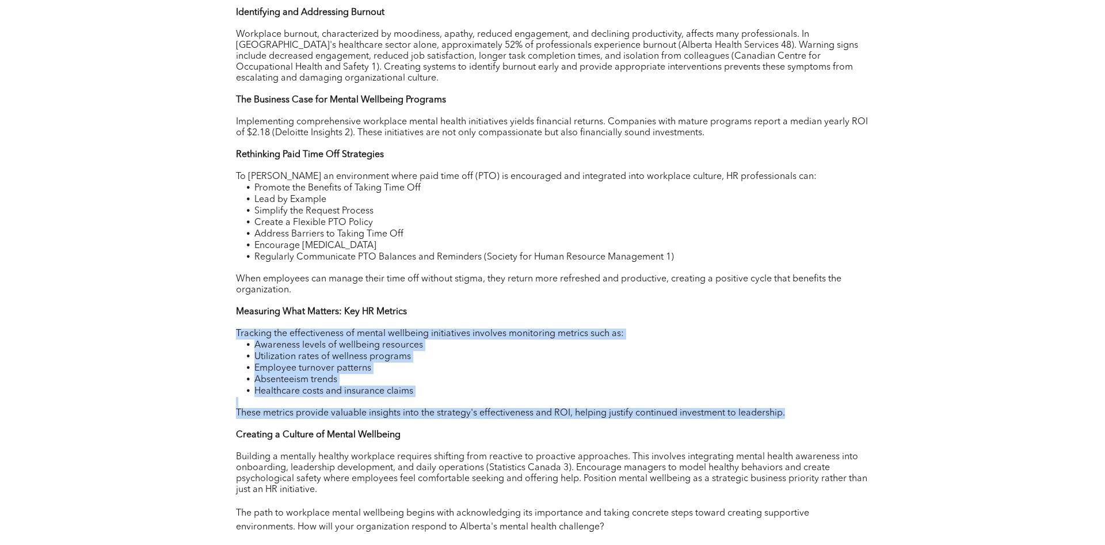
drag, startPoint x: 835, startPoint y: 440, endPoint x: 170, endPoint y: 358, distance: 670.0
click at [170, 358] on div "Alberta businesses are facing a significant mental health challenge that requir…" at bounding box center [552, 181] width 1105 height 1102
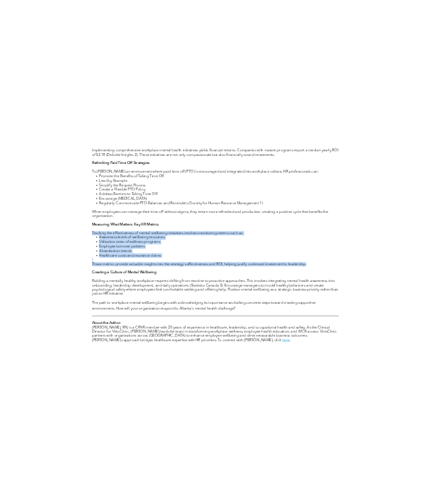
scroll to position [998, 0]
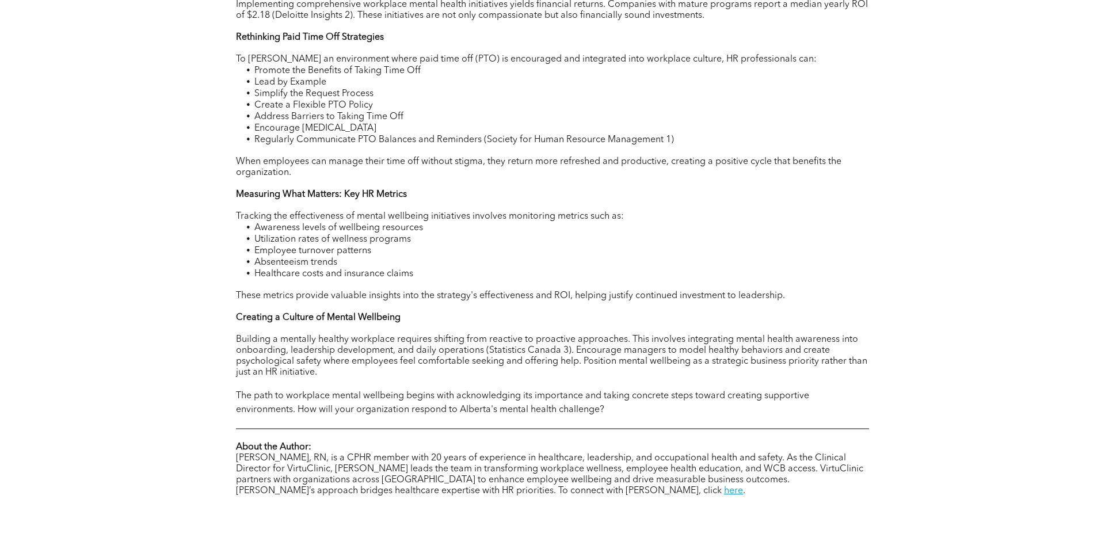
click at [242, 367] on span "Building a mentally healthy workplace requires shifting from reactive to proact…" at bounding box center [551, 356] width 631 height 42
click at [246, 366] on span "Building a mentally healthy workplace requires shifting from reactive to proact…" at bounding box center [551, 356] width 631 height 42
click at [249, 366] on span "Building a mentally healthy workplace requires shifting from reactive to proact…" at bounding box center [551, 356] width 631 height 42
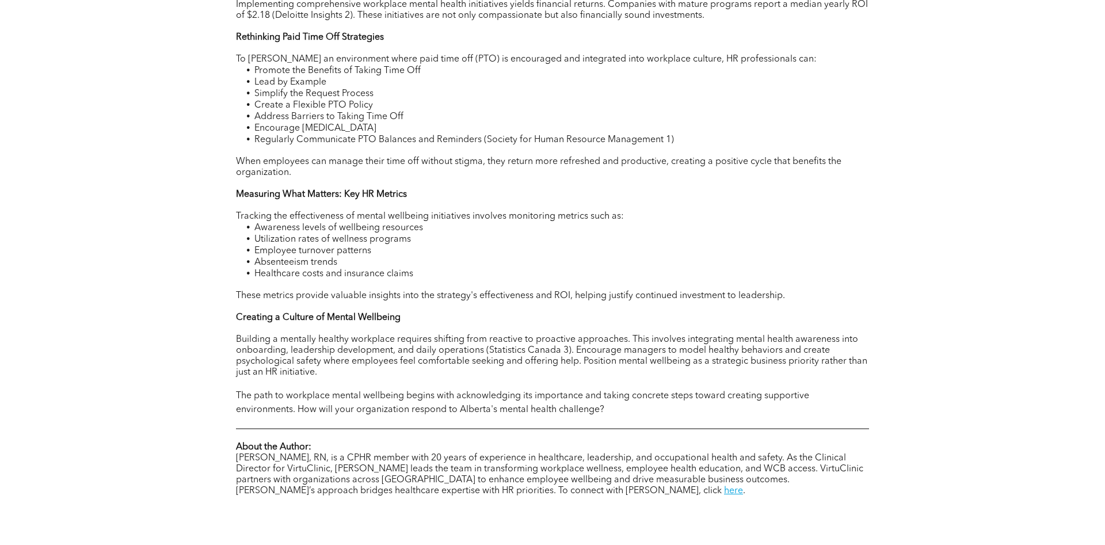
click at [250, 375] on span "Building a mentally healthy workplace requires shifting from reactive to proact…" at bounding box center [551, 356] width 631 height 42
click at [249, 376] on span "Building a mentally healthy workplace requires shifting from reactive to proact…" at bounding box center [551, 356] width 631 height 42
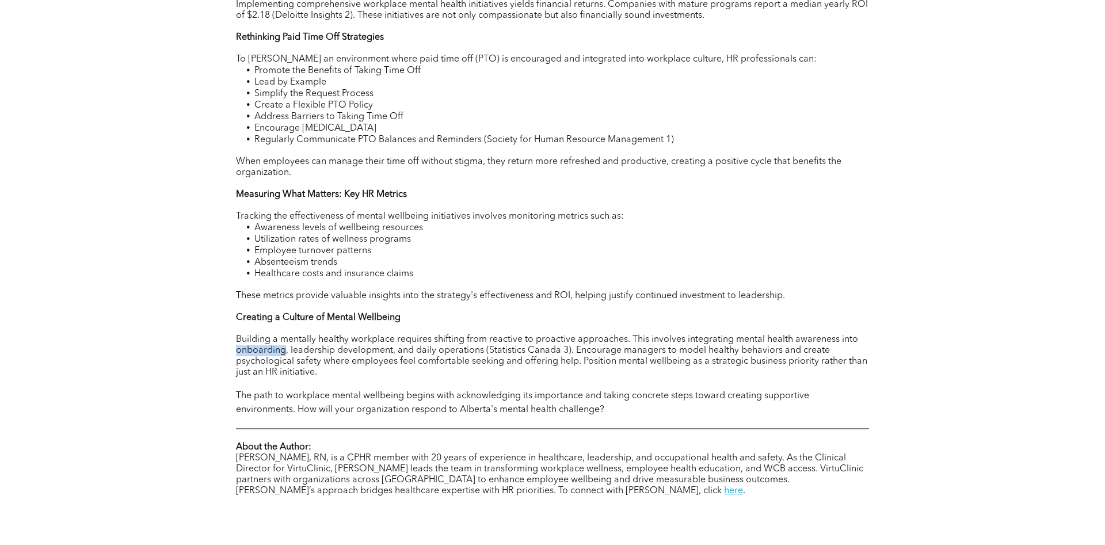
click at [249, 376] on span "Building a mentally healthy workplace requires shifting from reactive to proact…" at bounding box center [551, 356] width 631 height 42
click at [248, 377] on span "Building a mentally healthy workplace requires shifting from reactive to proact…" at bounding box center [551, 356] width 631 height 42
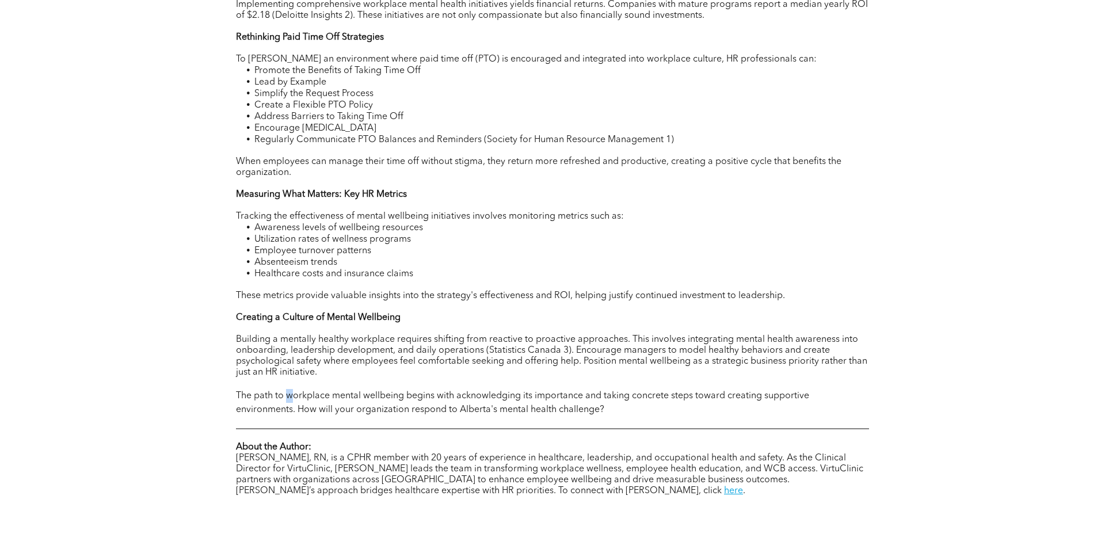
click at [290, 414] on span "The path to workplace mental wellbeing begins with acknowledging its importance…" at bounding box center [522, 402] width 573 height 23
click at [291, 414] on span "The path to workplace mental wellbeing begins with acknowledging its importance…" at bounding box center [522, 402] width 573 height 23
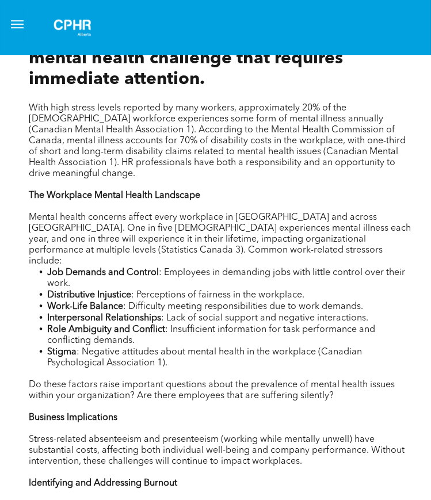
scroll to position [718, 0]
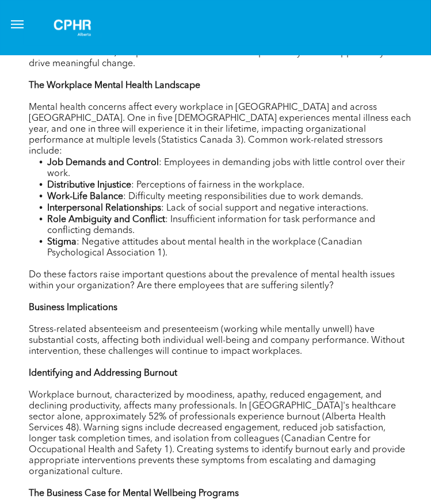
click at [150, 303] on p "Business Implications" at bounding box center [221, 308] width 384 height 11
click at [147, 342] on span "Stress-related absenteeism and presenteeism (working while mentally unwell) hav…" at bounding box center [217, 340] width 376 height 31
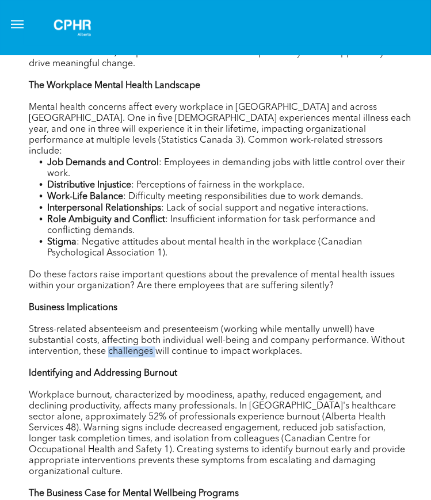
click at [147, 342] on span "Stress-related absenteeism and presenteeism (working while mentally unwell) hav…" at bounding box center [217, 340] width 376 height 31
click at [130, 397] on span "Workplace burnout, characterized by moodiness, apathy, reduced engagement, and …" at bounding box center [217, 434] width 376 height 86
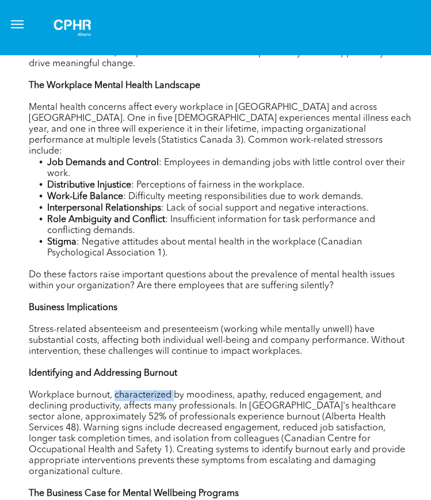
click at [130, 397] on span "Workplace burnout, characterized by moodiness, apathy, reduced engagement, and …" at bounding box center [217, 434] width 376 height 86
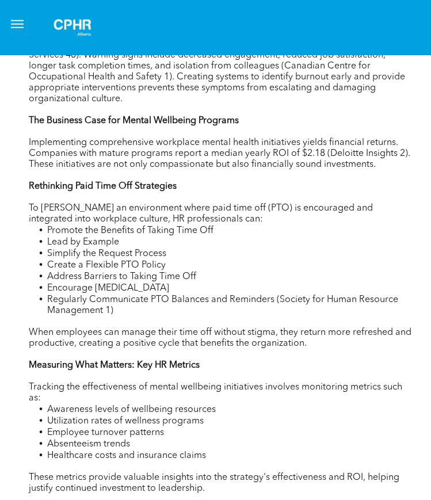
scroll to position [1092, 0]
